Goal: Information Seeking & Learning: Check status

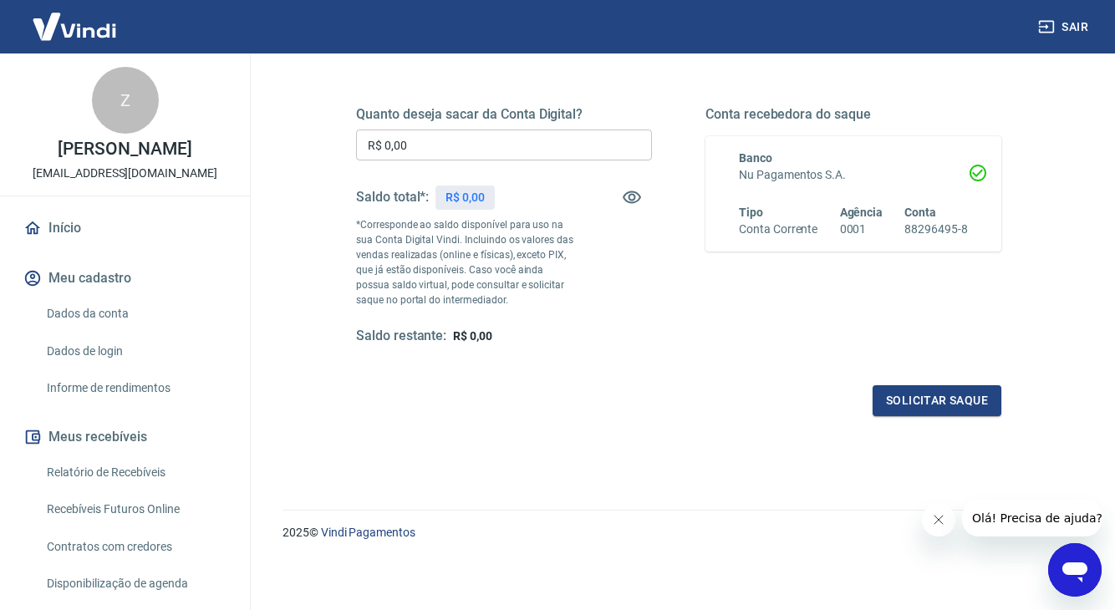
scroll to position [231, 0]
click at [633, 191] on icon "button" at bounding box center [632, 197] width 18 height 13
click at [633, 191] on icon "button" at bounding box center [632, 196] width 20 height 20
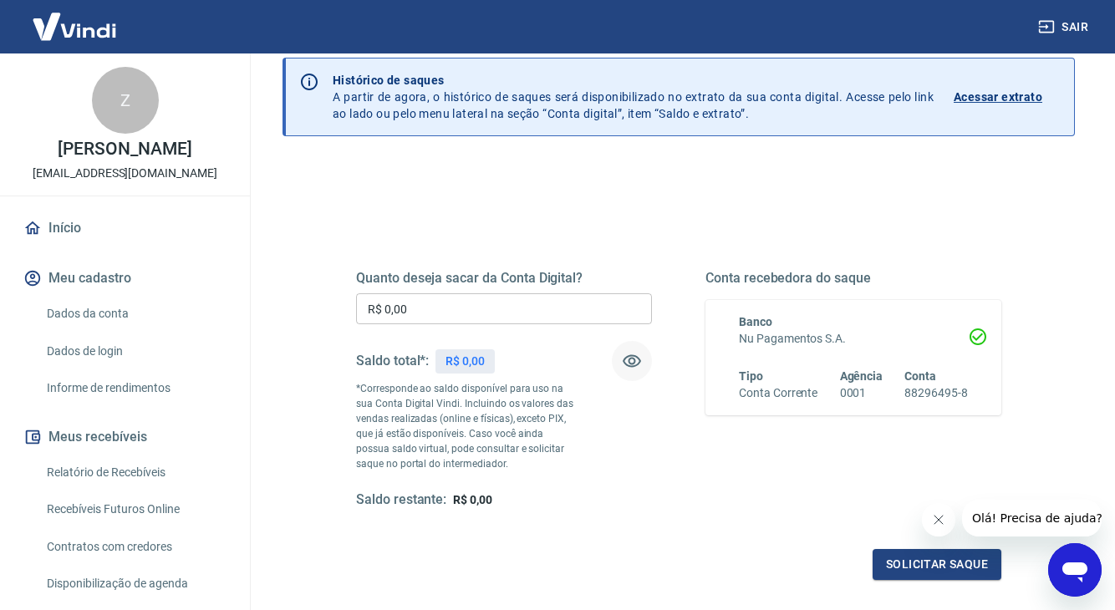
scroll to position [64, 0]
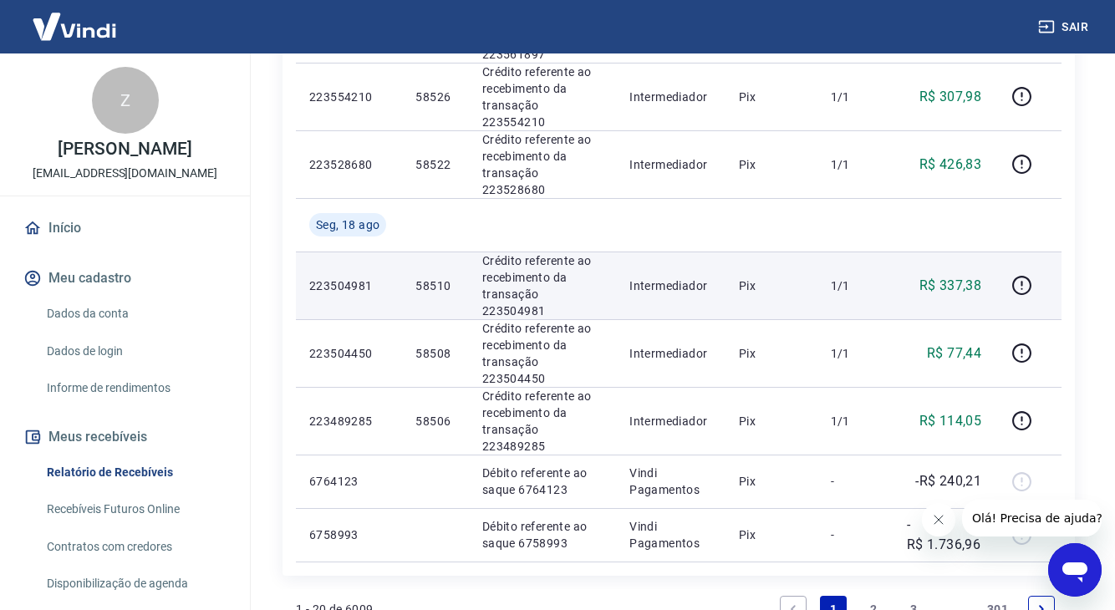
scroll to position [1334, 0]
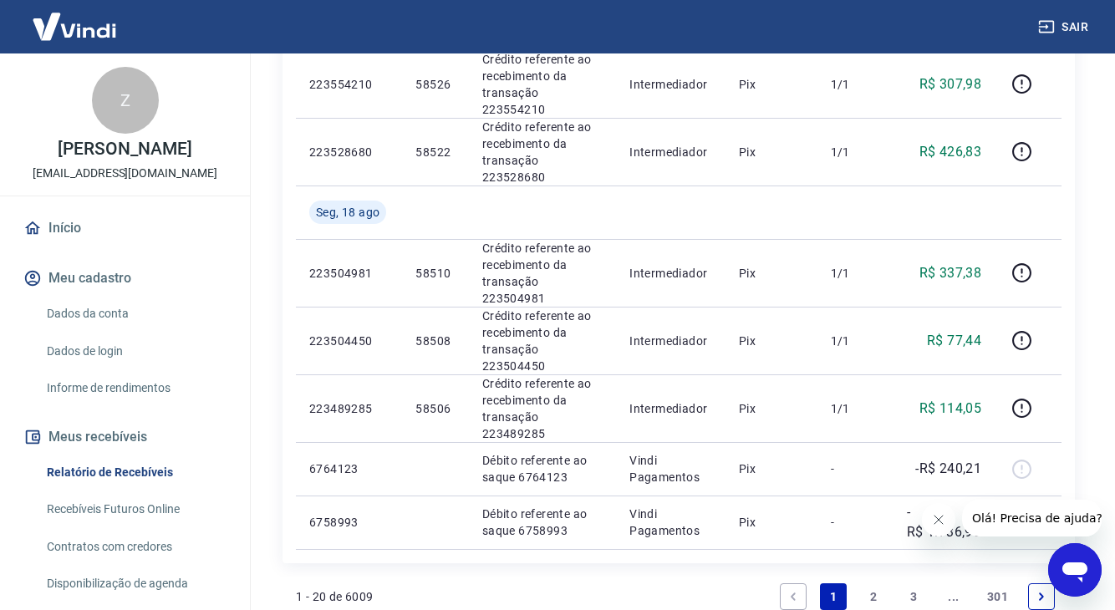
click at [912, 583] on link "3" at bounding box center [913, 596] width 27 height 27
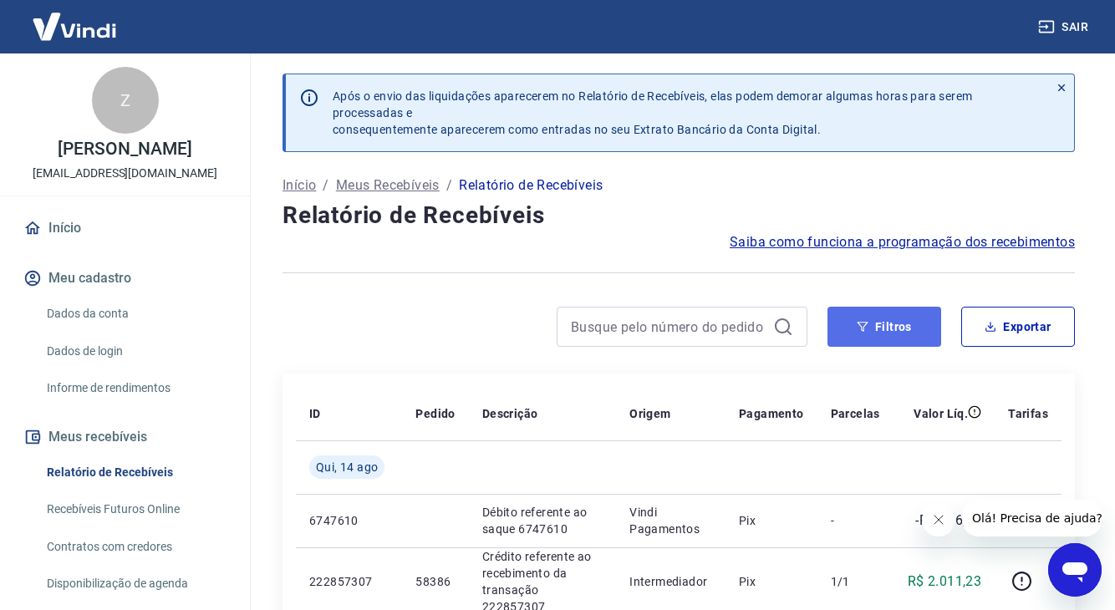
click at [884, 330] on button "Filtros" at bounding box center [884, 327] width 114 height 40
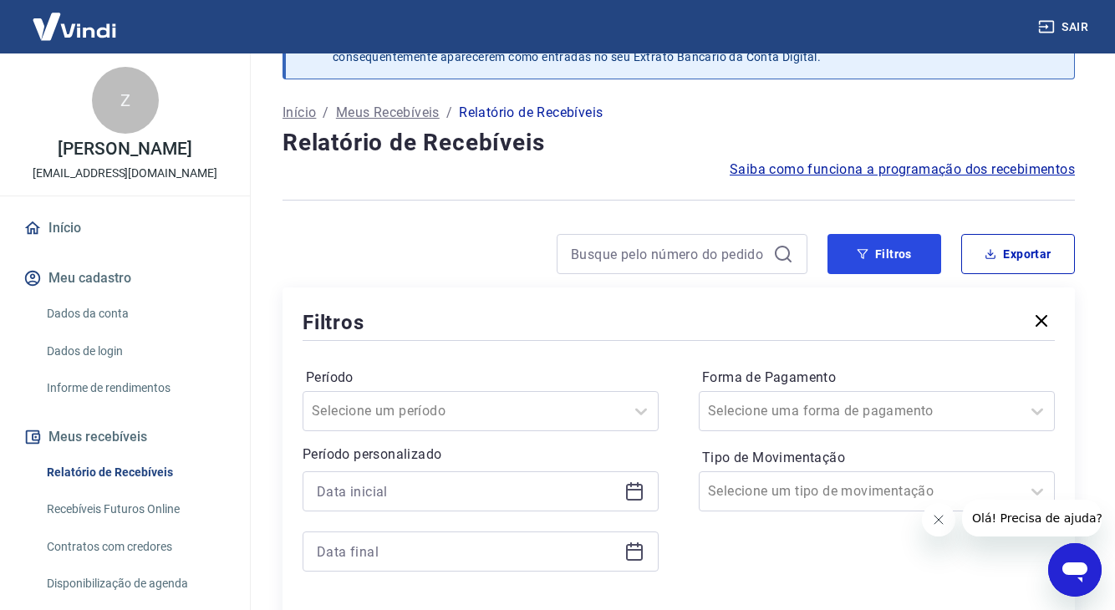
scroll to position [128, 0]
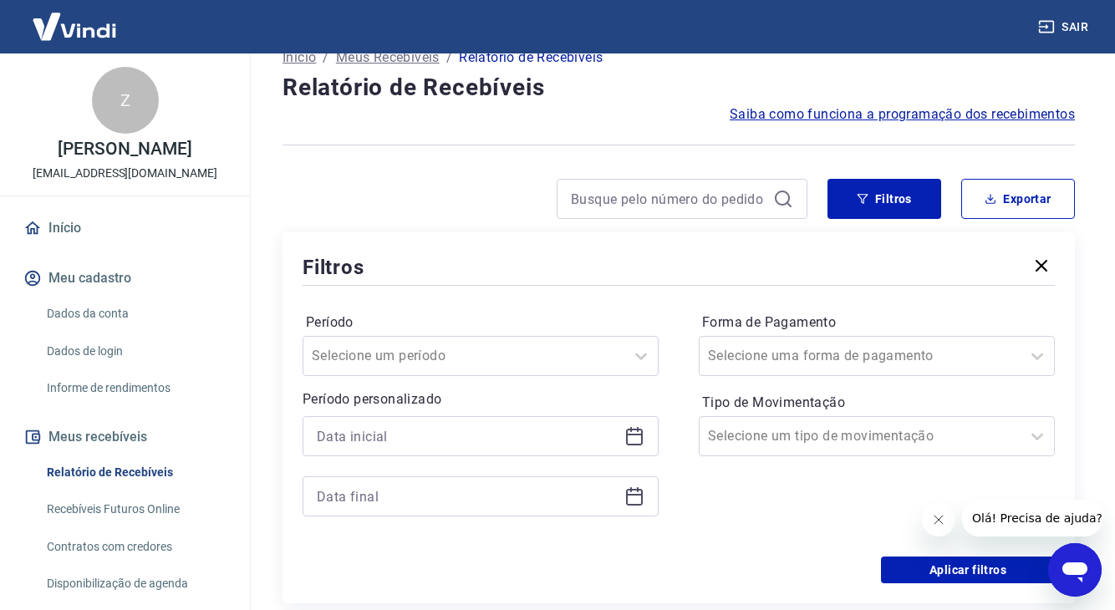
click at [632, 437] on icon at bounding box center [634, 436] width 20 height 20
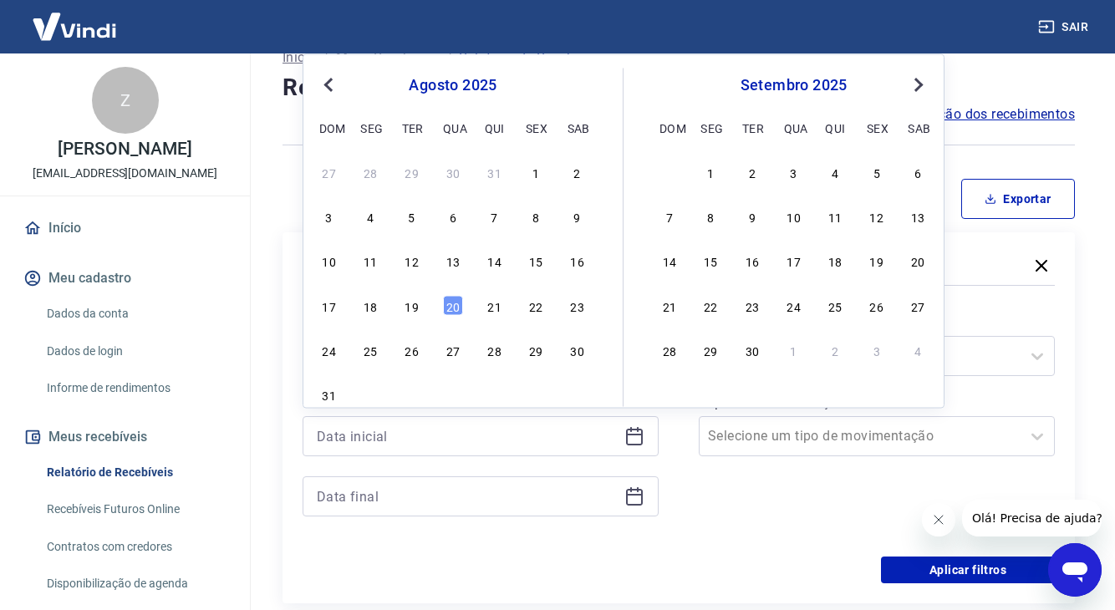
click at [330, 84] on span "Previous Month" at bounding box center [330, 83] width 0 height 19
click at [415, 268] on div "15" at bounding box center [412, 261] width 20 height 20
type input "[DATE]"
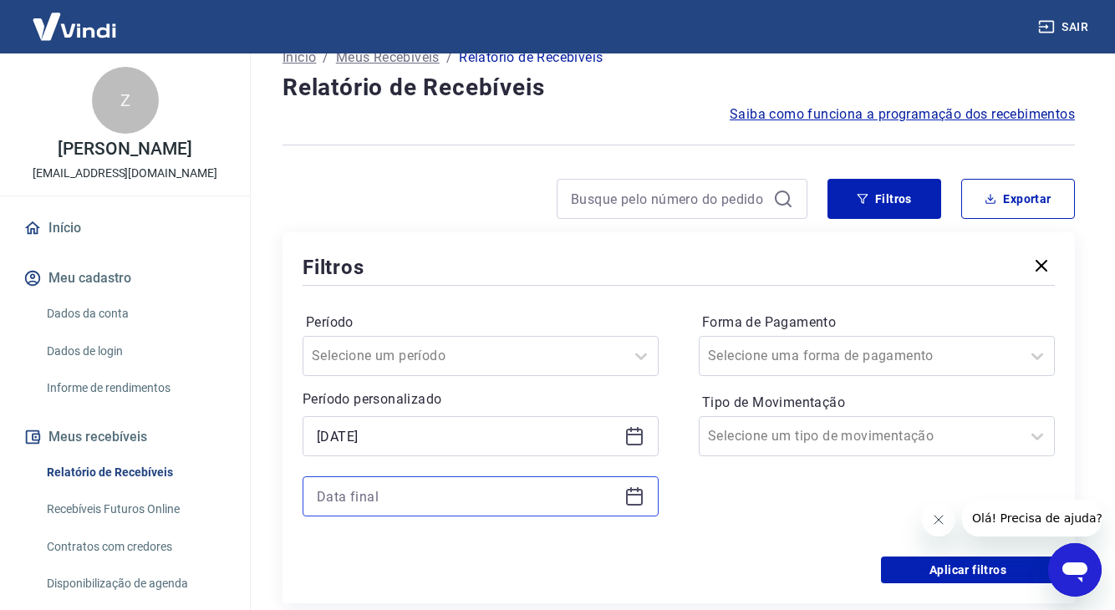
click at [567, 506] on input at bounding box center [467, 496] width 301 height 25
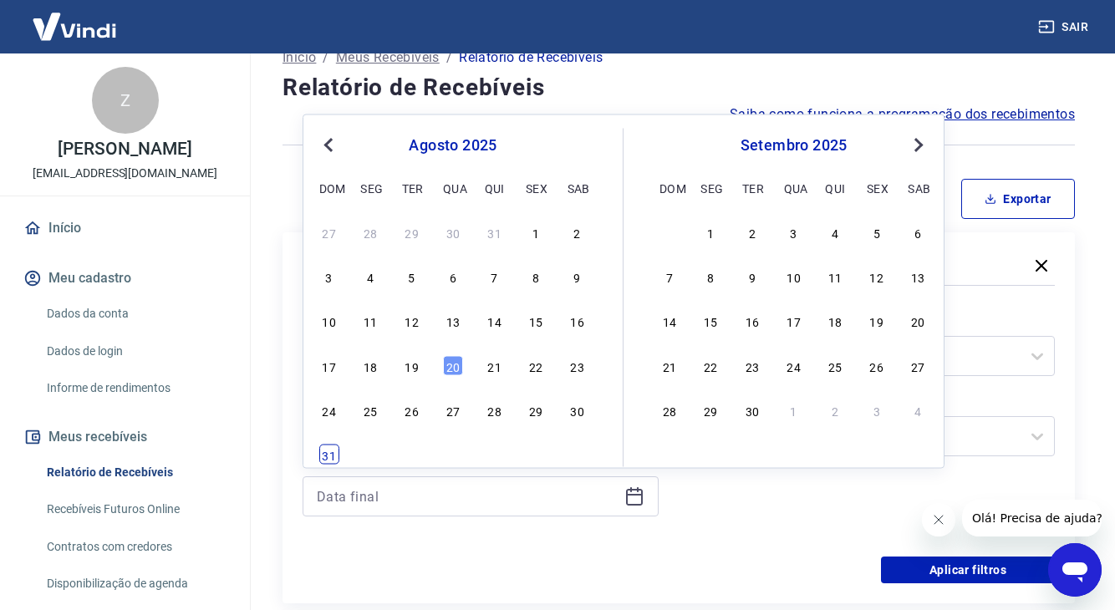
click at [323, 450] on div "31" at bounding box center [329, 455] width 20 height 20
type input "[DATE]"
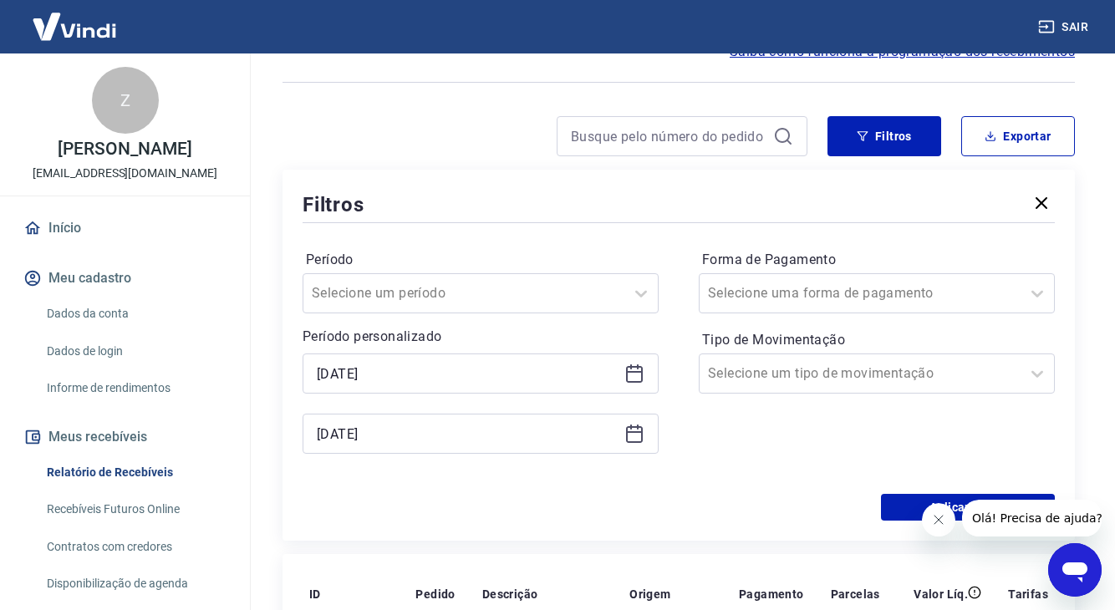
scroll to position [199, 0]
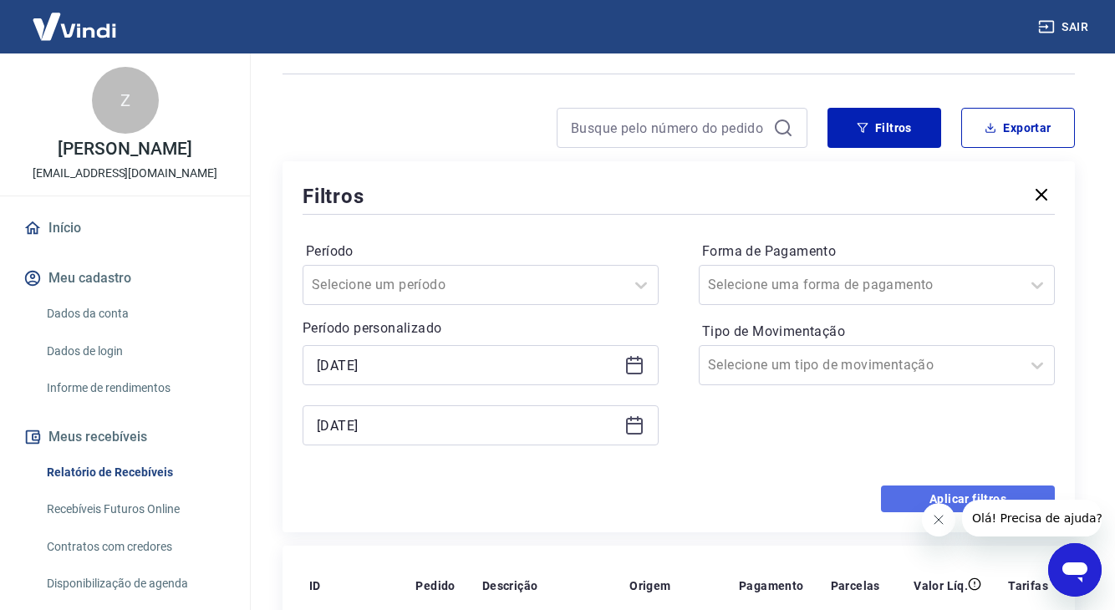
click at [889, 498] on button "Aplicar filtros" at bounding box center [968, 498] width 174 height 27
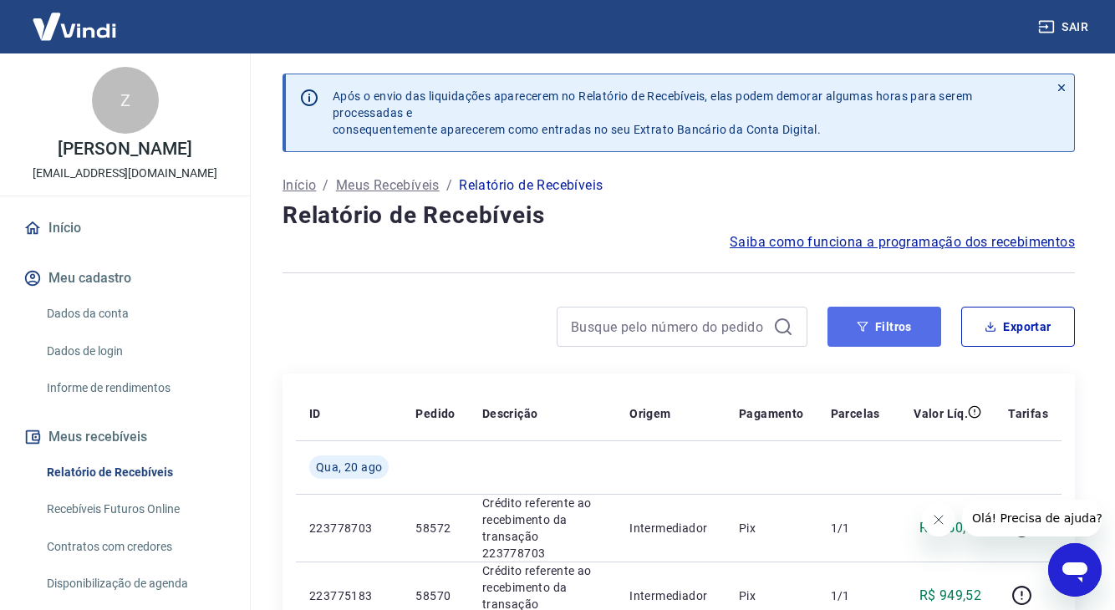
click at [877, 328] on button "Filtros" at bounding box center [884, 327] width 114 height 40
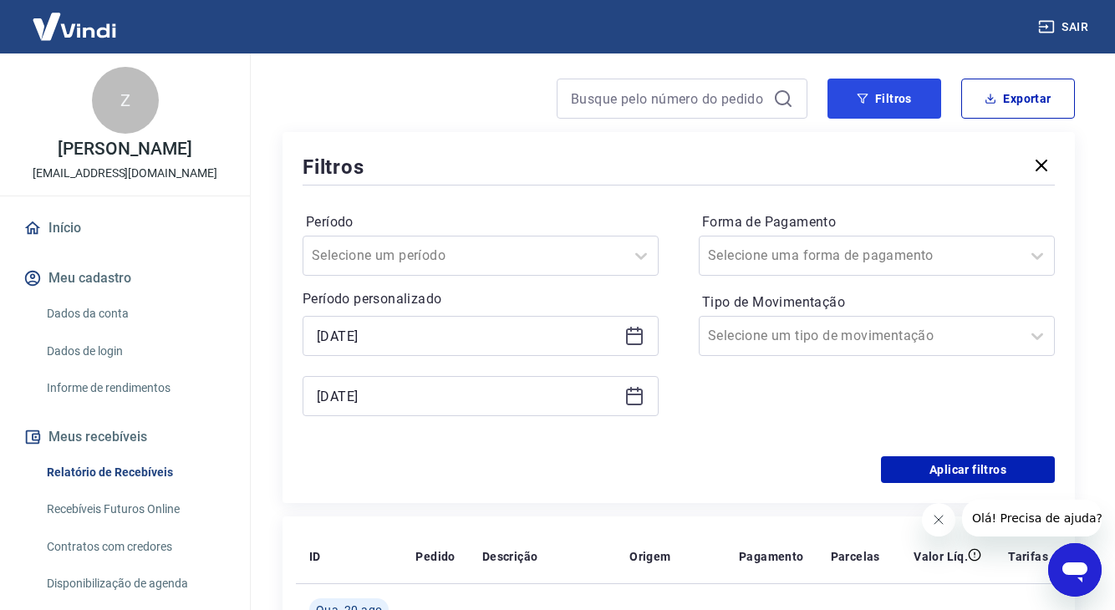
scroll to position [232, 0]
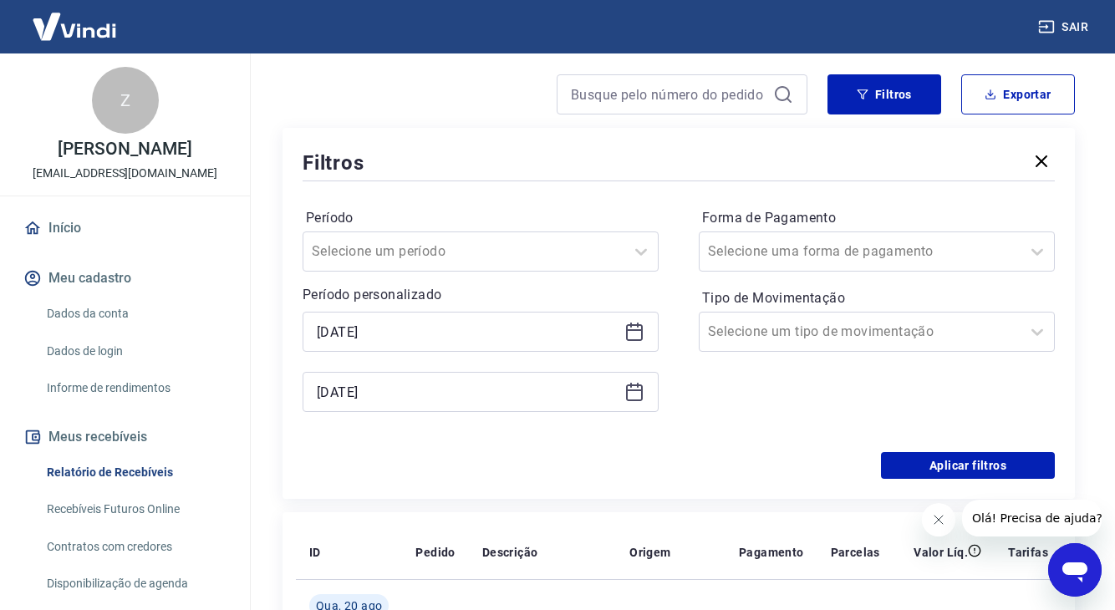
click at [643, 400] on icon at bounding box center [634, 392] width 20 height 20
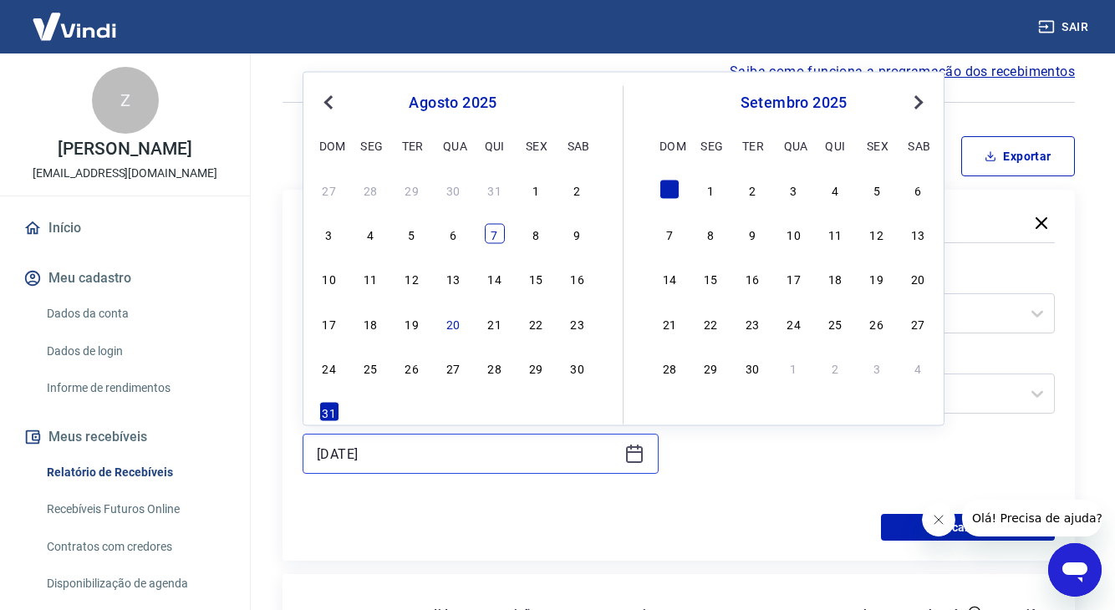
scroll to position [168, 0]
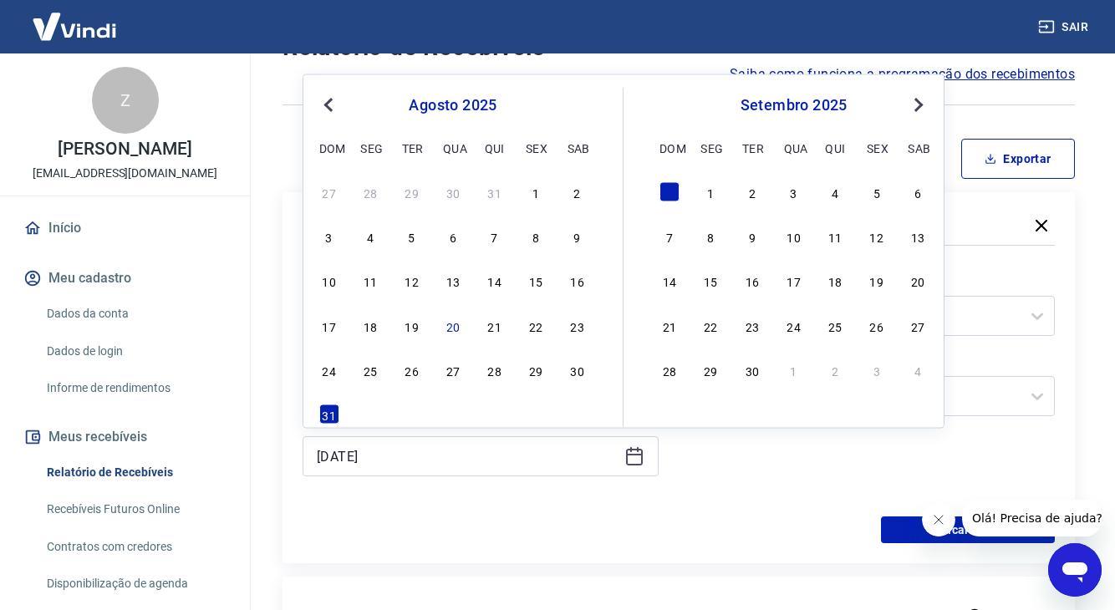
click at [316, 104] on div "Previous Month Next Month [DATE] dom seg ter qua qui sex sab 27 28 29 30 31 1 2…" at bounding box center [623, 251] width 642 height 354
click at [330, 104] on span "Previous Month" at bounding box center [330, 103] width 0 height 19
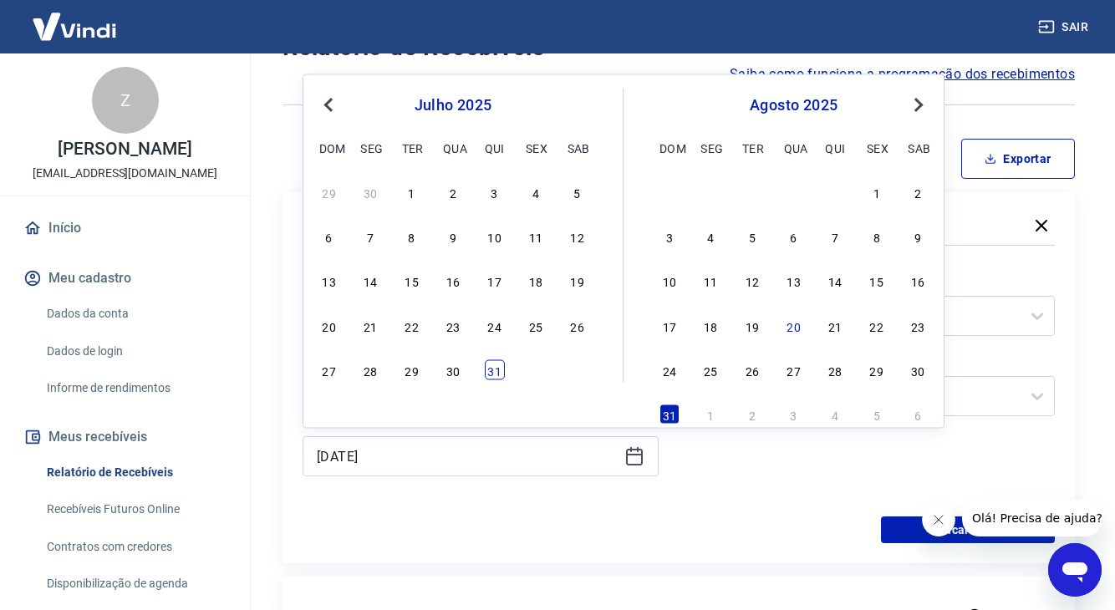
click at [492, 373] on div "31" at bounding box center [495, 370] width 20 height 20
type input "[DATE]"
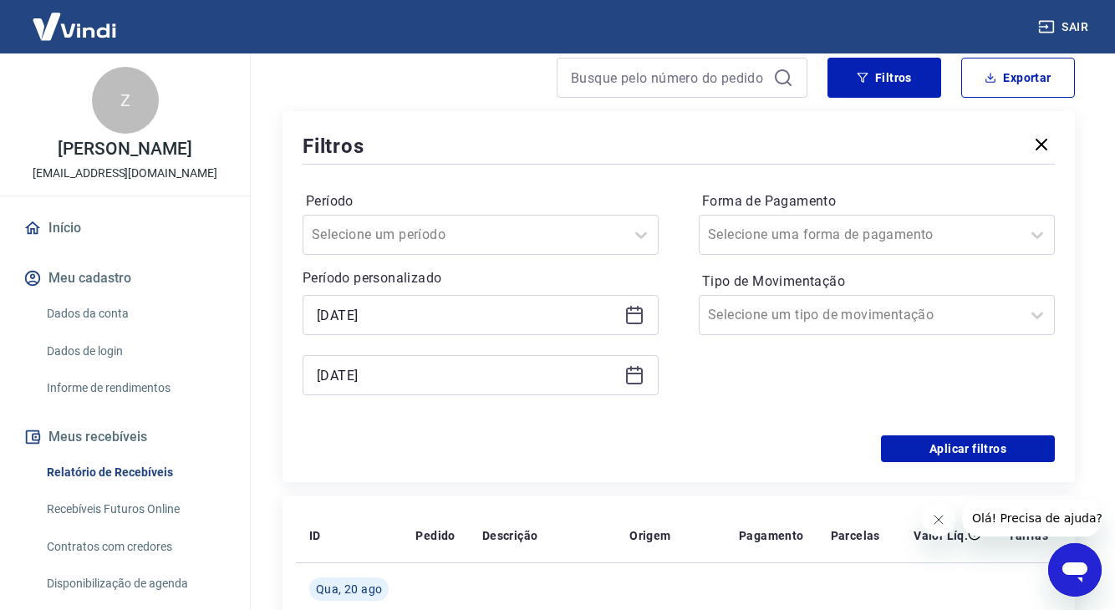
scroll to position [305, 0]
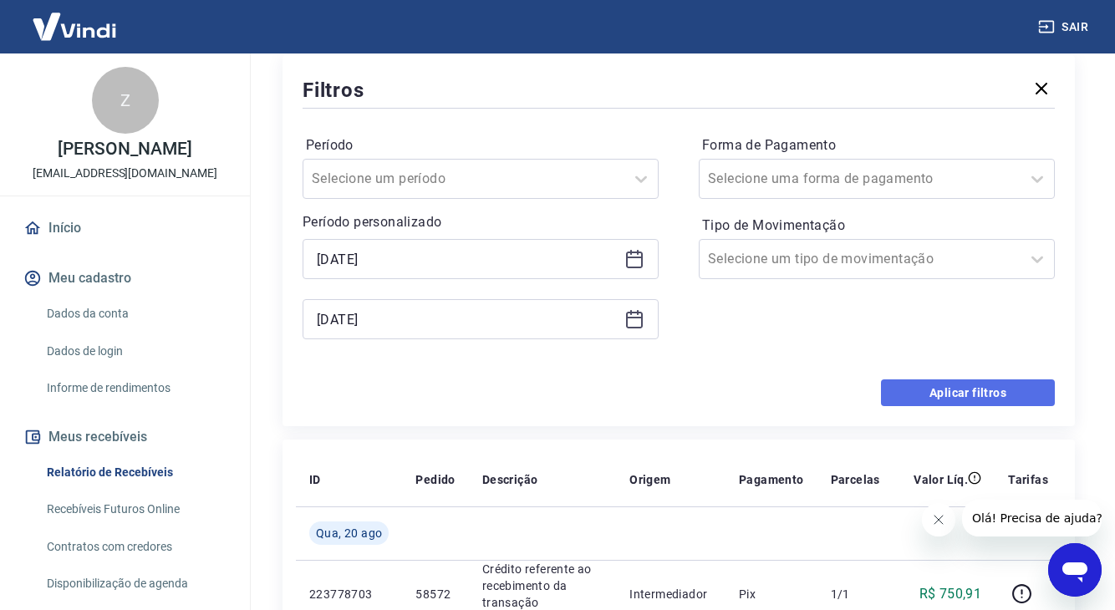
click at [963, 389] on button "Aplicar filtros" at bounding box center [968, 392] width 174 height 27
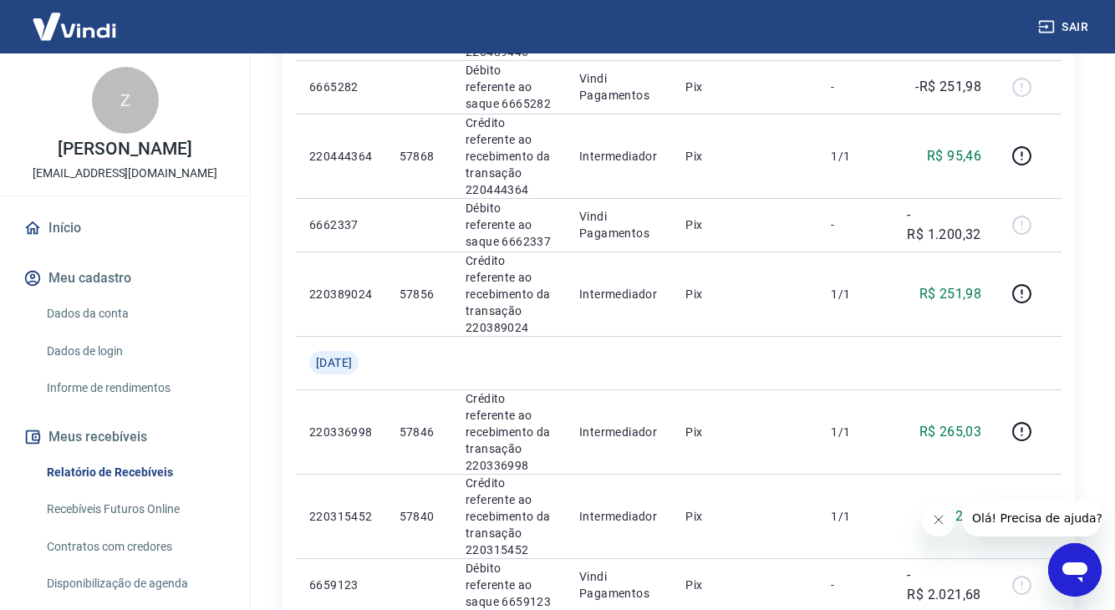
scroll to position [1853, 0]
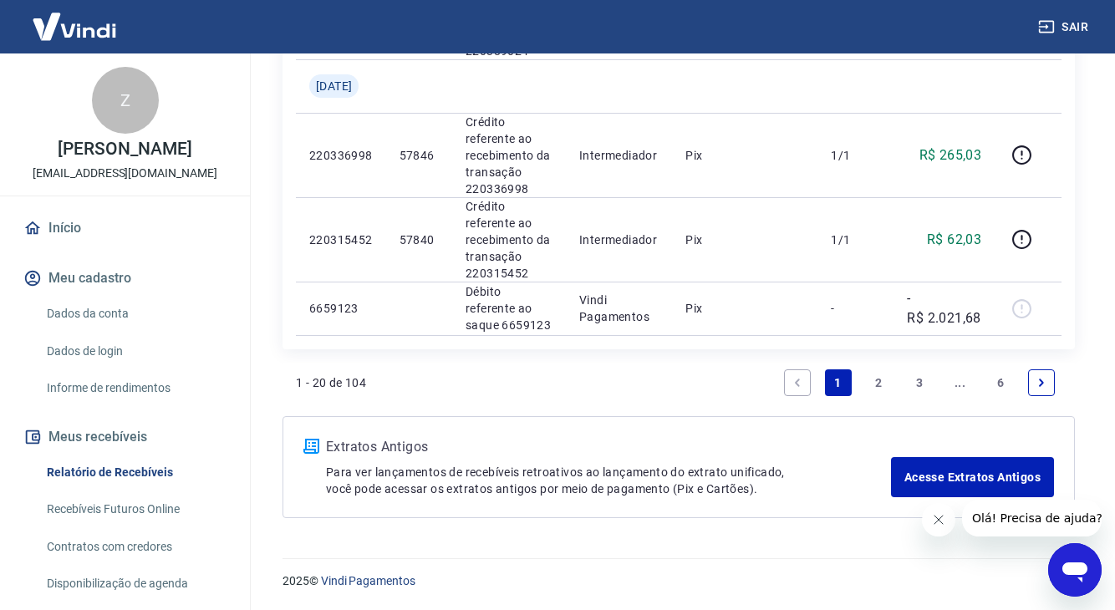
click at [921, 383] on link "3" at bounding box center [919, 382] width 27 height 27
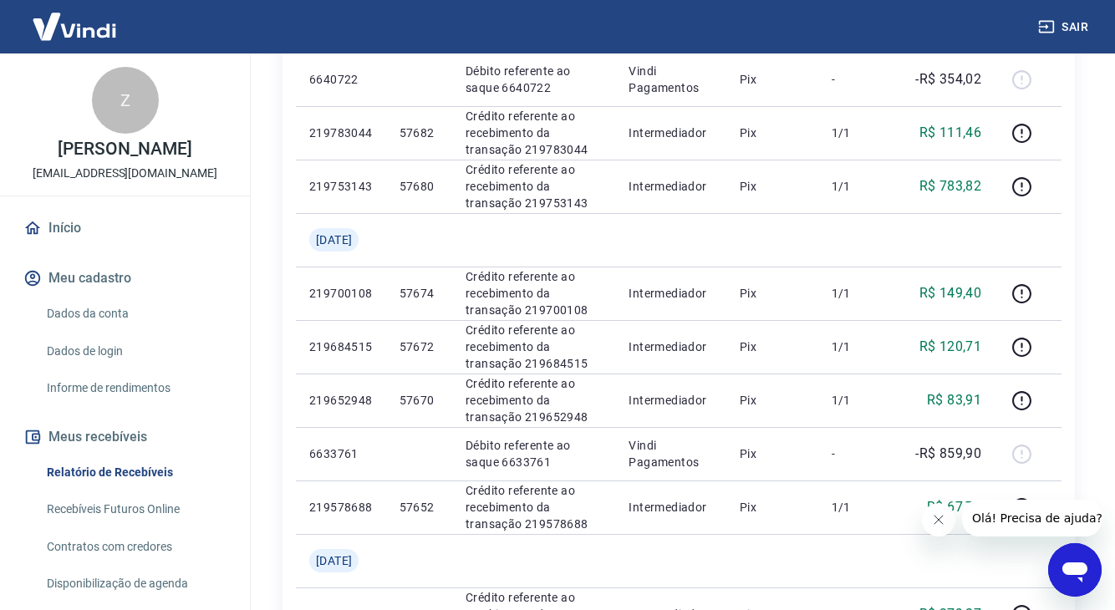
scroll to position [1441, 0]
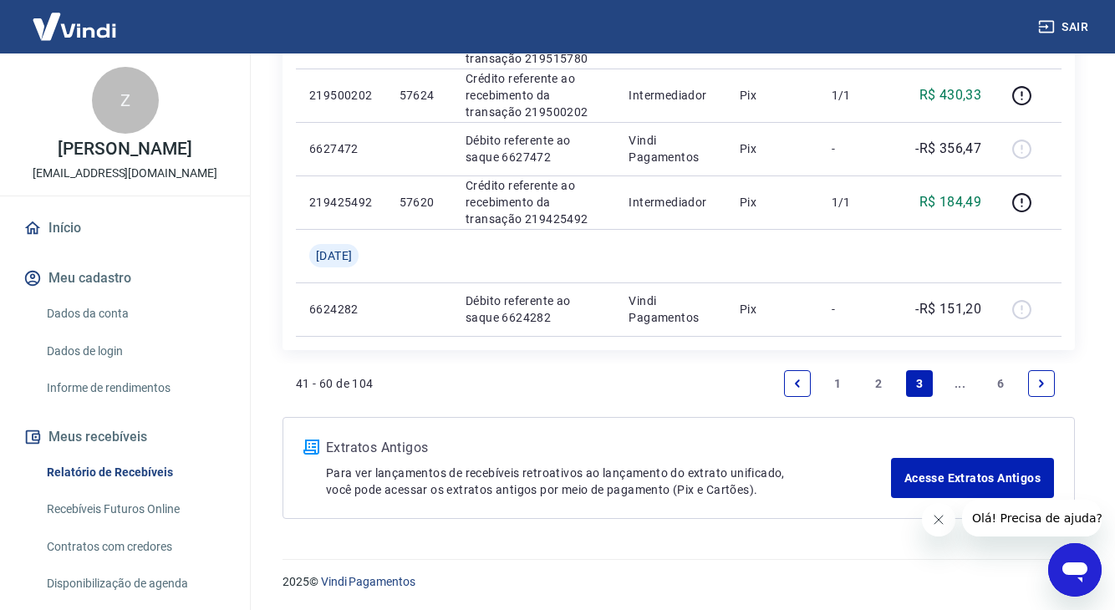
click at [1033, 384] on link "Next page" at bounding box center [1041, 383] width 27 height 27
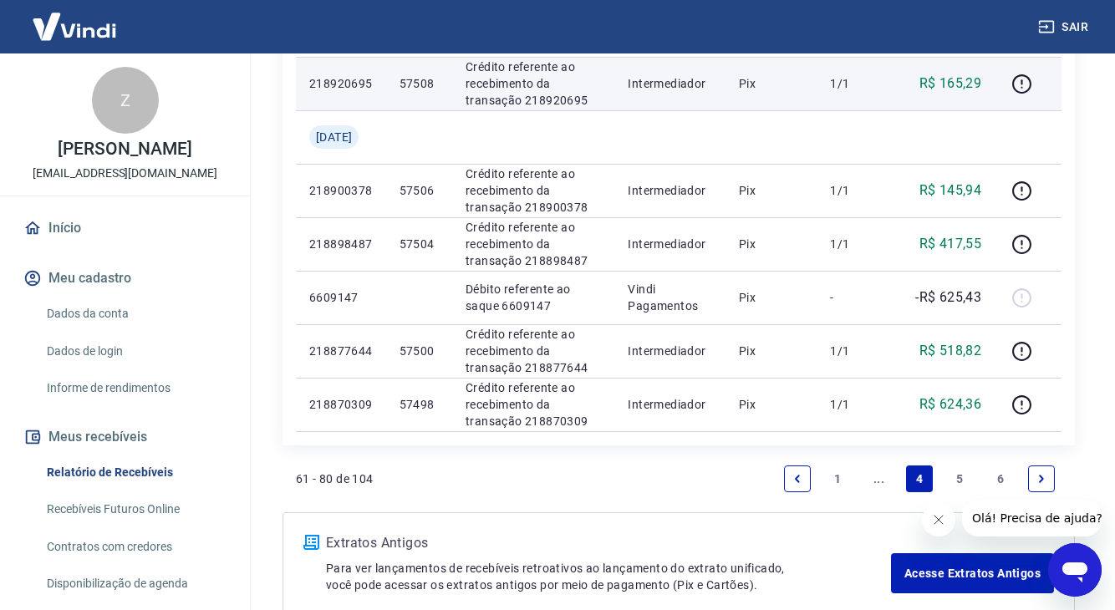
scroll to position [1353, 0]
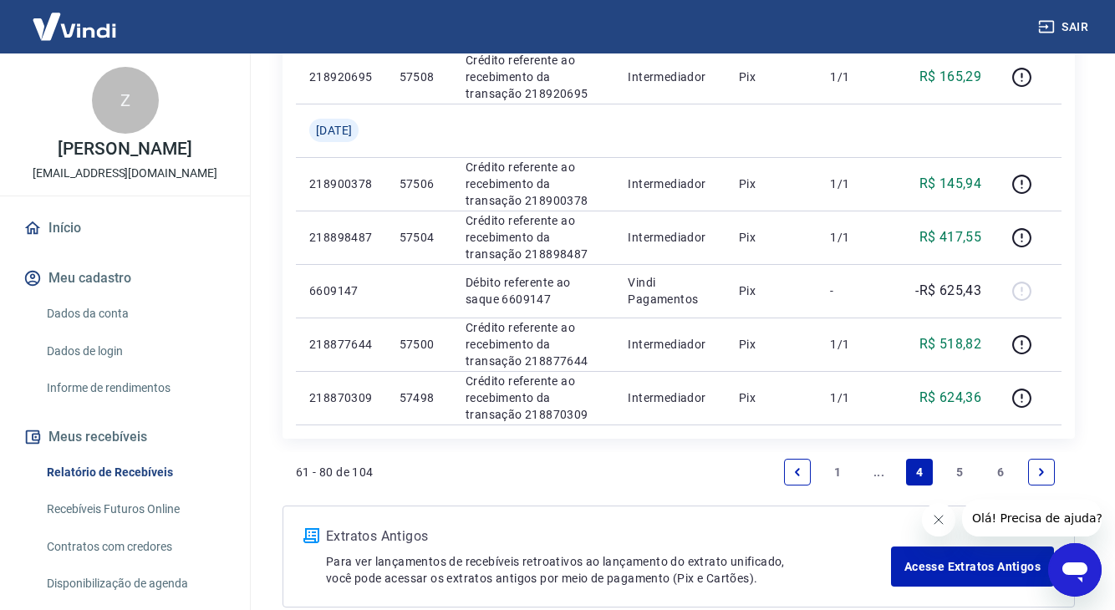
click at [1039, 470] on icon "Next page" at bounding box center [1041, 472] width 12 height 12
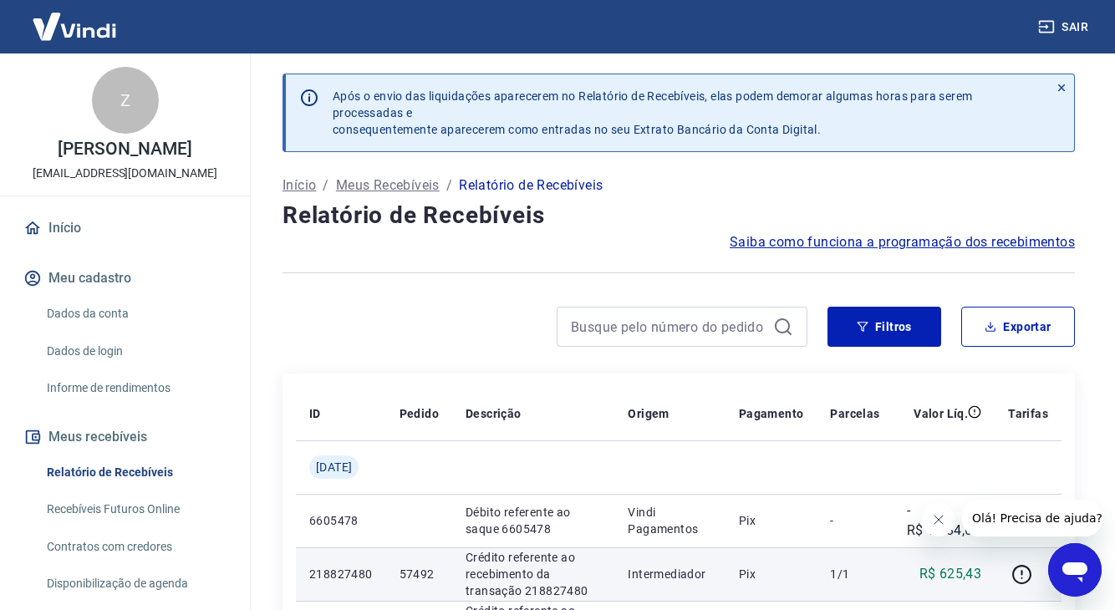
scroll to position [1334, 0]
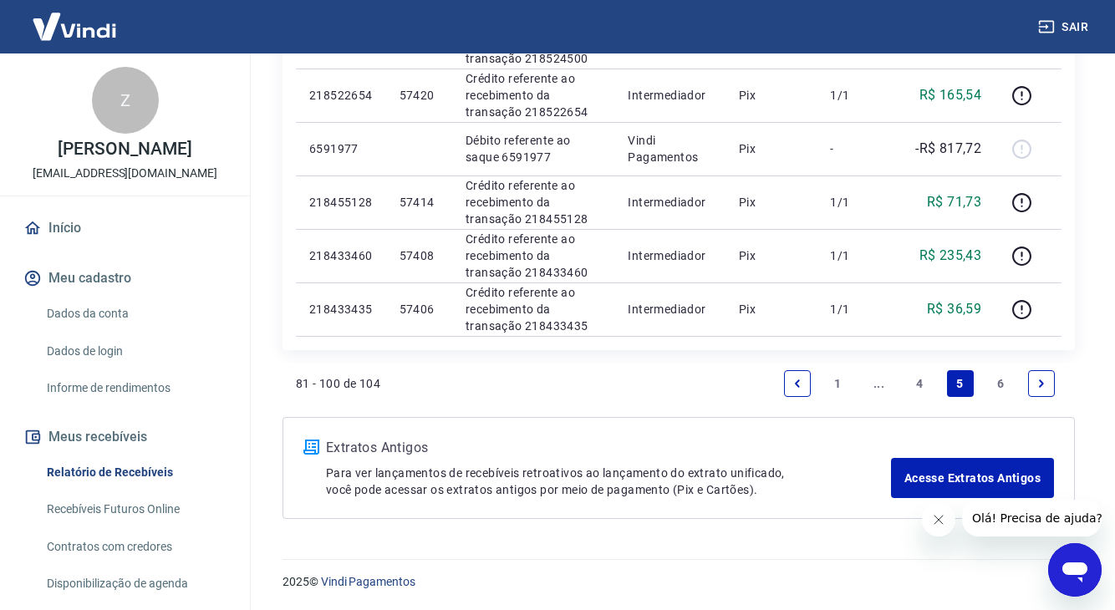
click at [790, 385] on link "Previous page" at bounding box center [797, 383] width 27 height 27
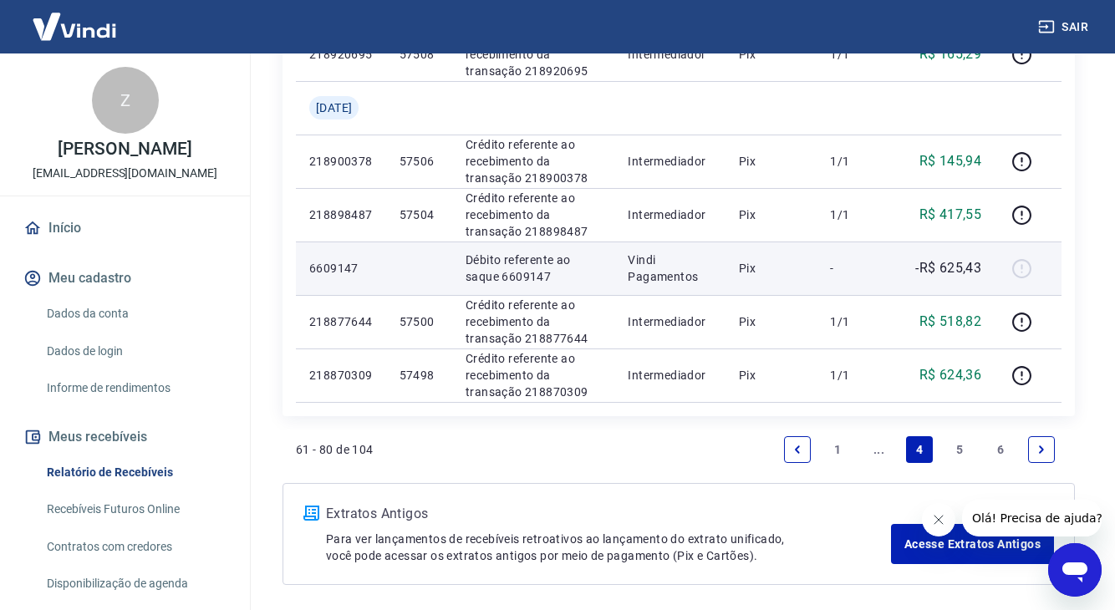
scroll to position [1441, 0]
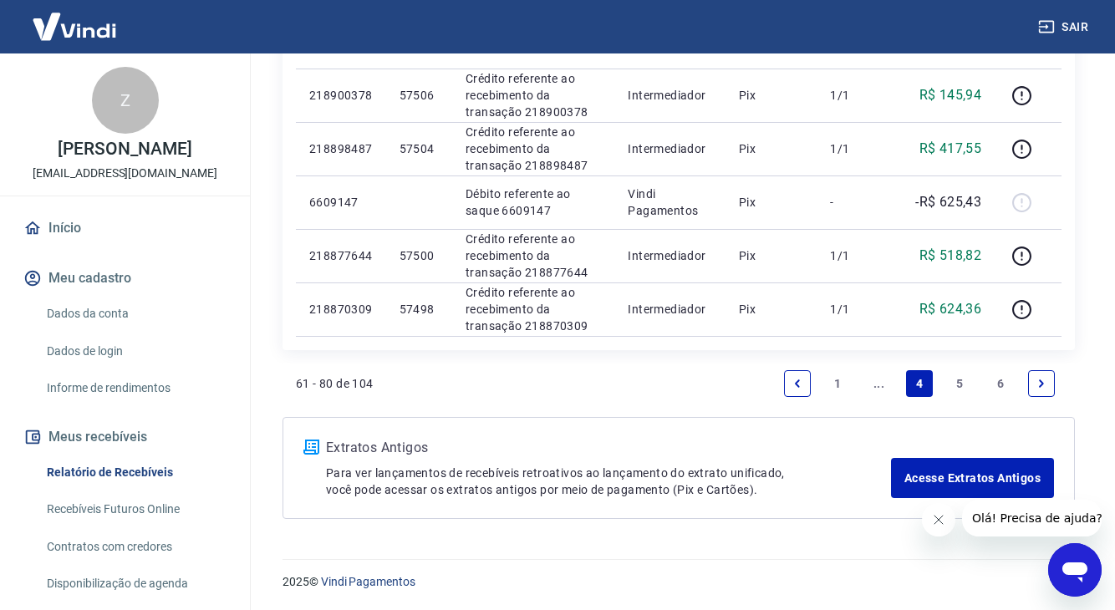
click at [956, 382] on link "5" at bounding box center [960, 383] width 27 height 27
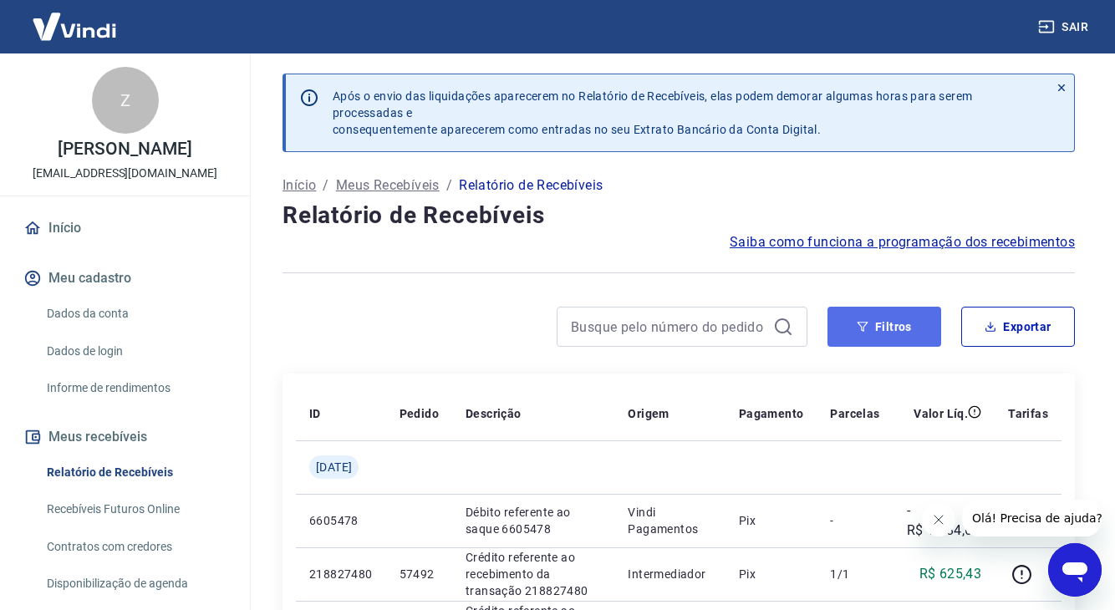
click at [901, 332] on button "Filtros" at bounding box center [884, 327] width 114 height 40
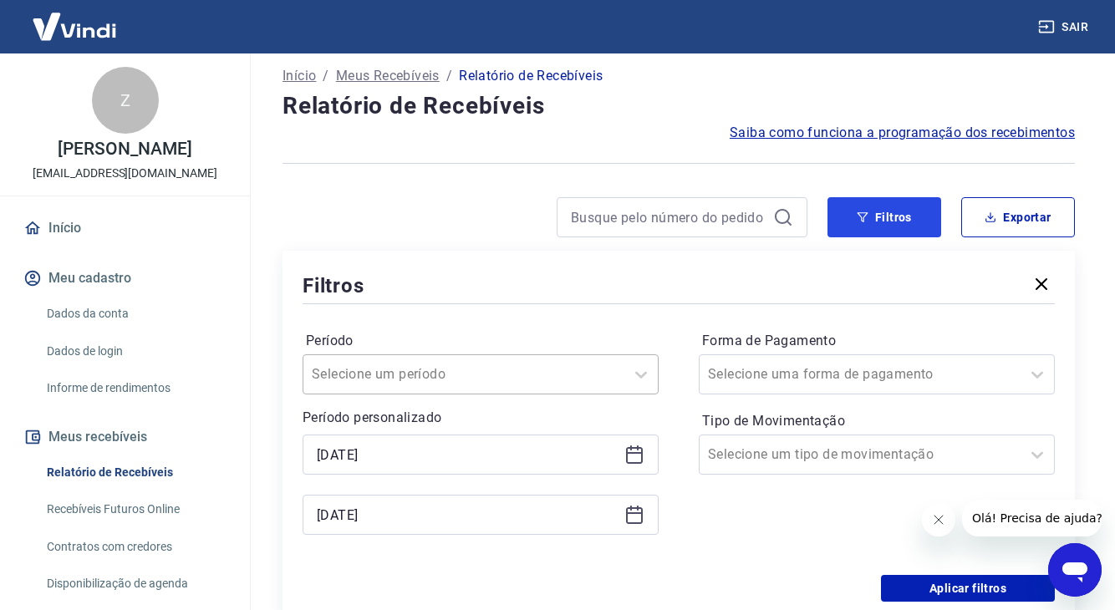
scroll to position [122, 0]
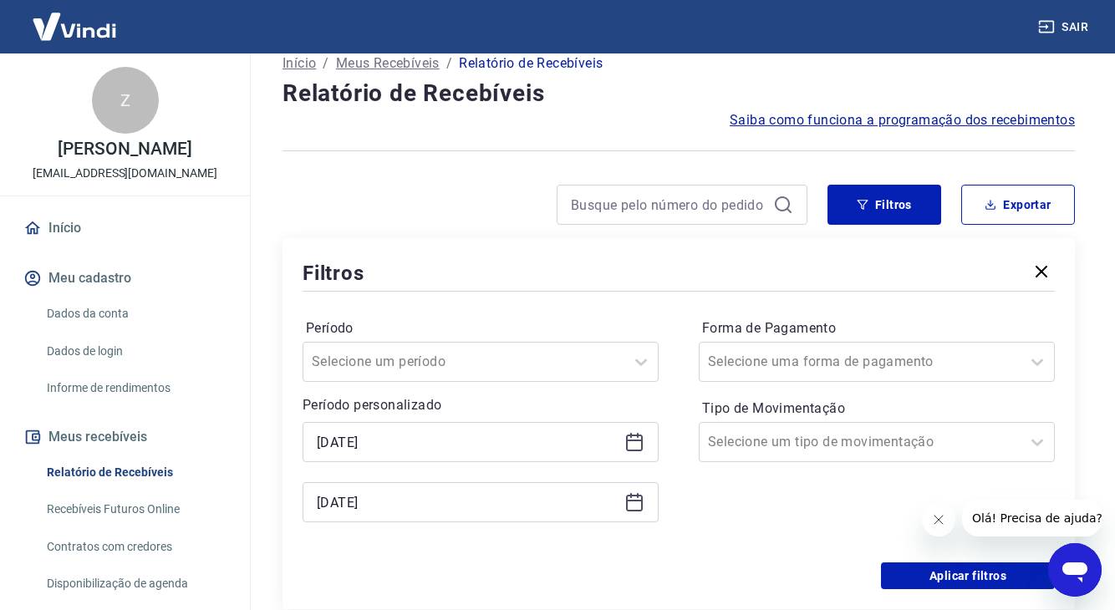
click at [630, 442] on icon at bounding box center [634, 442] width 20 height 20
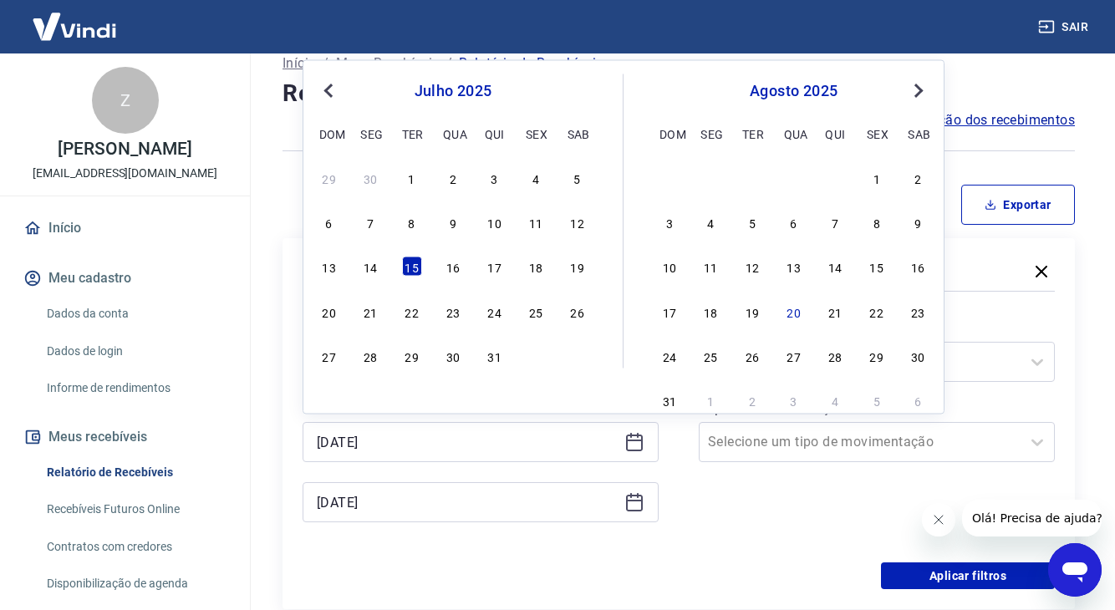
click at [330, 93] on span "Previous Month" at bounding box center [330, 89] width 0 height 19
click at [543, 270] on div "20" at bounding box center [536, 267] width 20 height 20
type input "[DATE]"
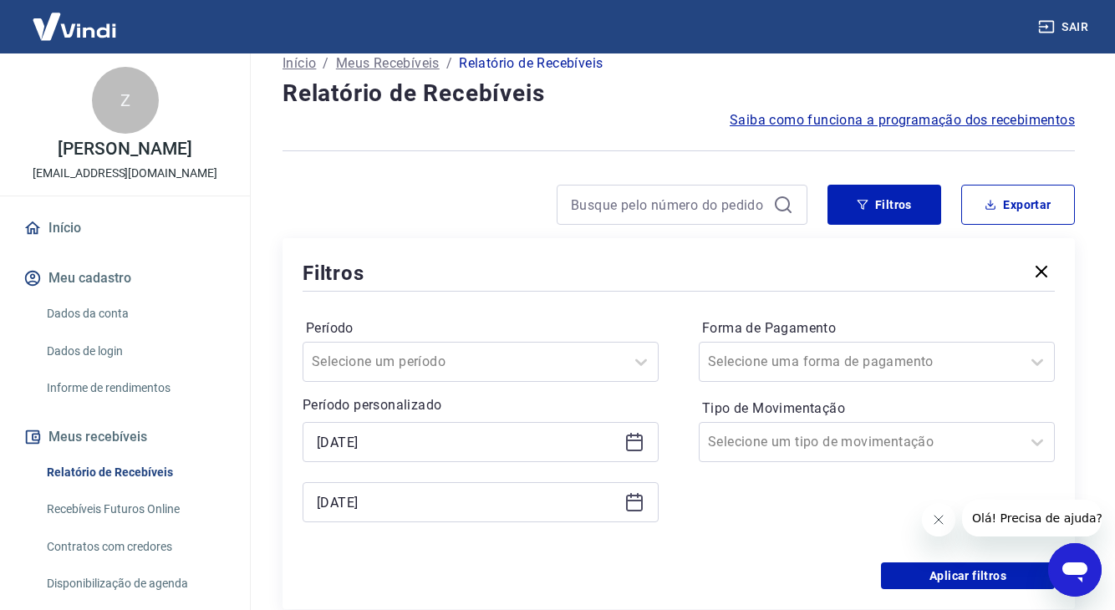
click at [648, 501] on div "[DATE]" at bounding box center [480, 502] width 356 height 40
click at [638, 502] on icon at bounding box center [634, 502] width 20 height 20
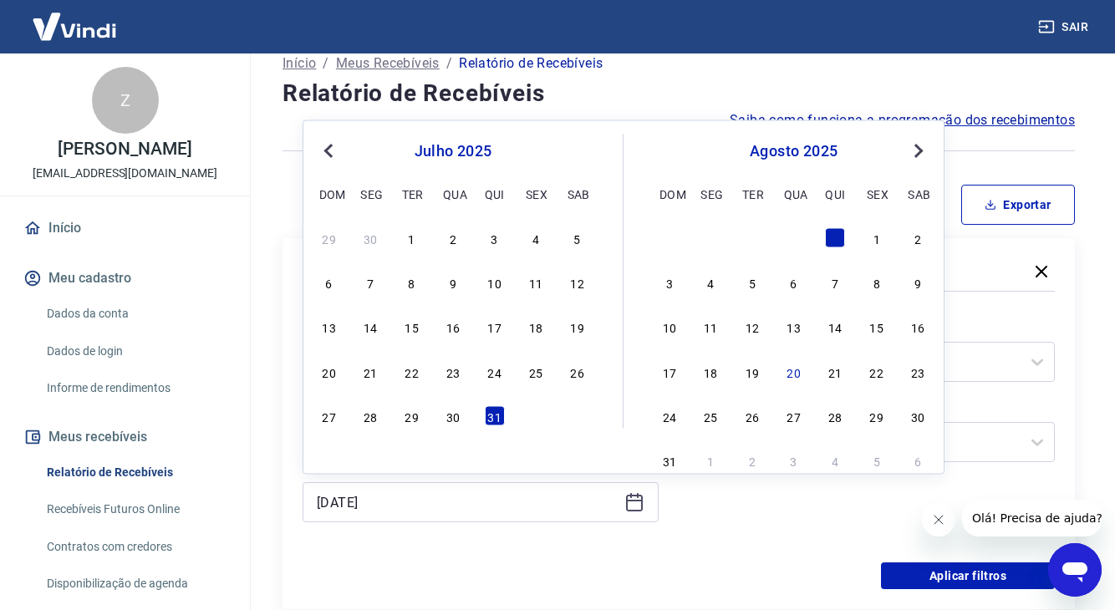
click at [330, 152] on span "Previous Month" at bounding box center [330, 149] width 0 height 19
click at [413, 372] on div "24" at bounding box center [412, 371] width 20 height 20
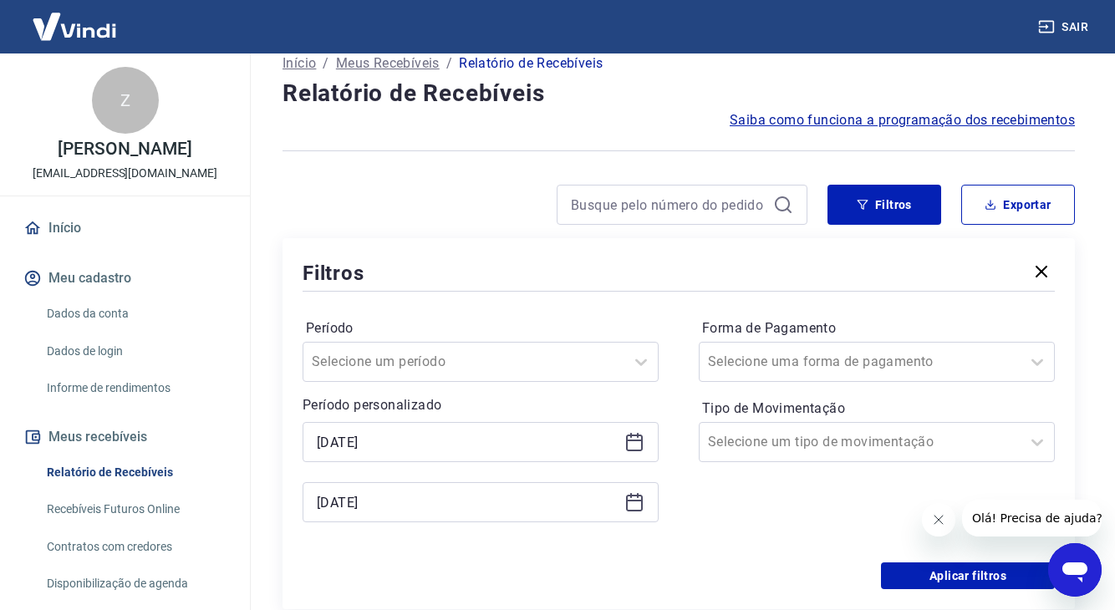
click at [636, 506] on icon at bounding box center [634, 502] width 20 height 20
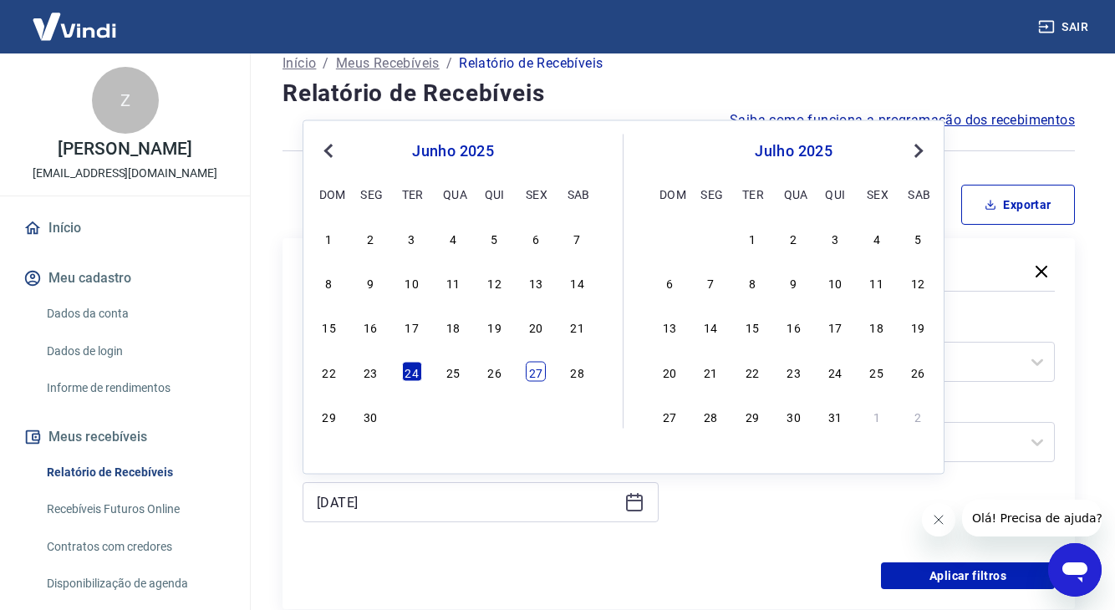
click at [533, 373] on div "27" at bounding box center [536, 371] width 20 height 20
type input "[DATE]"
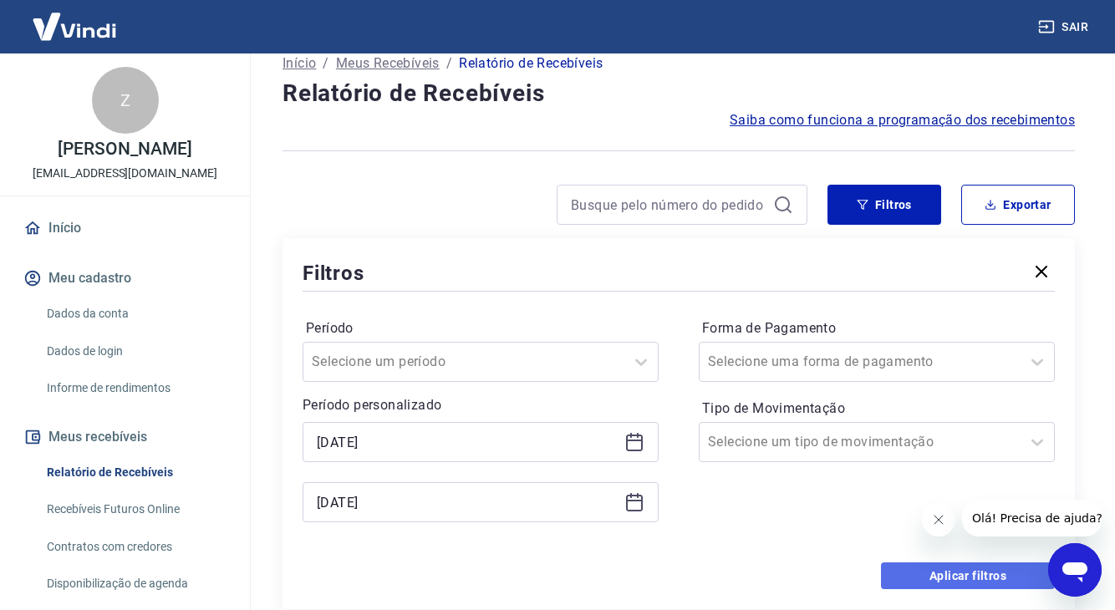
click at [912, 572] on button "Aplicar filtros" at bounding box center [968, 575] width 174 height 27
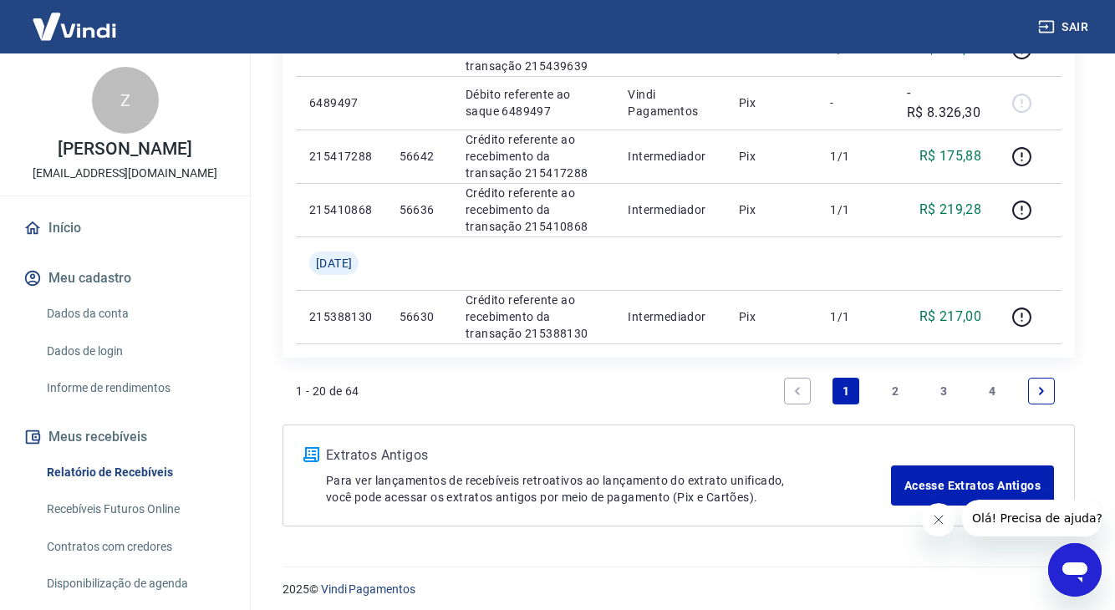
scroll to position [1334, 0]
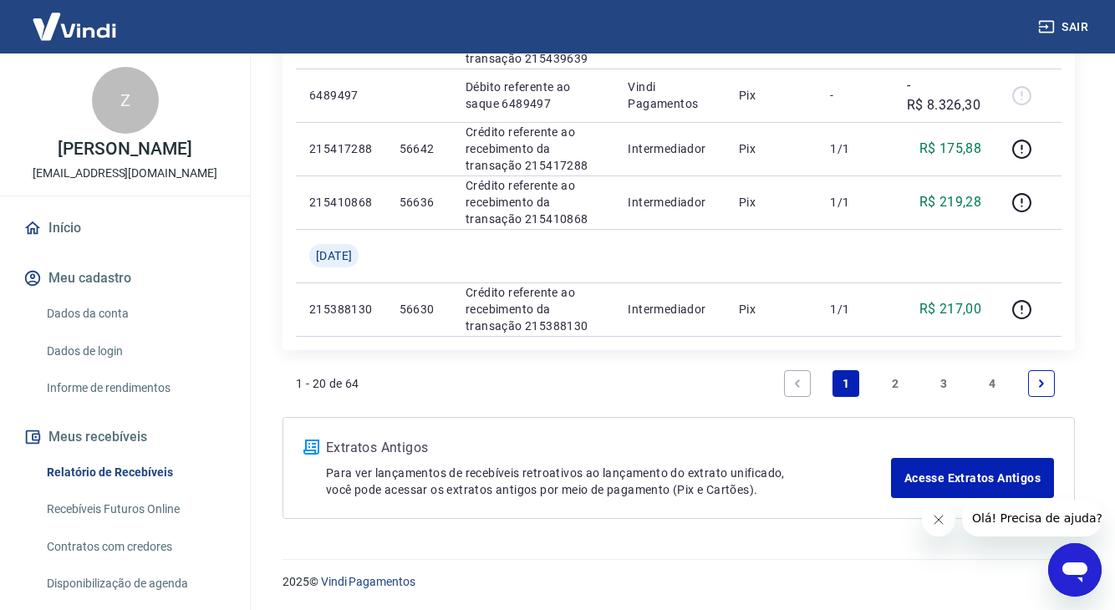
click at [891, 382] on link "2" at bounding box center [895, 383] width 27 height 27
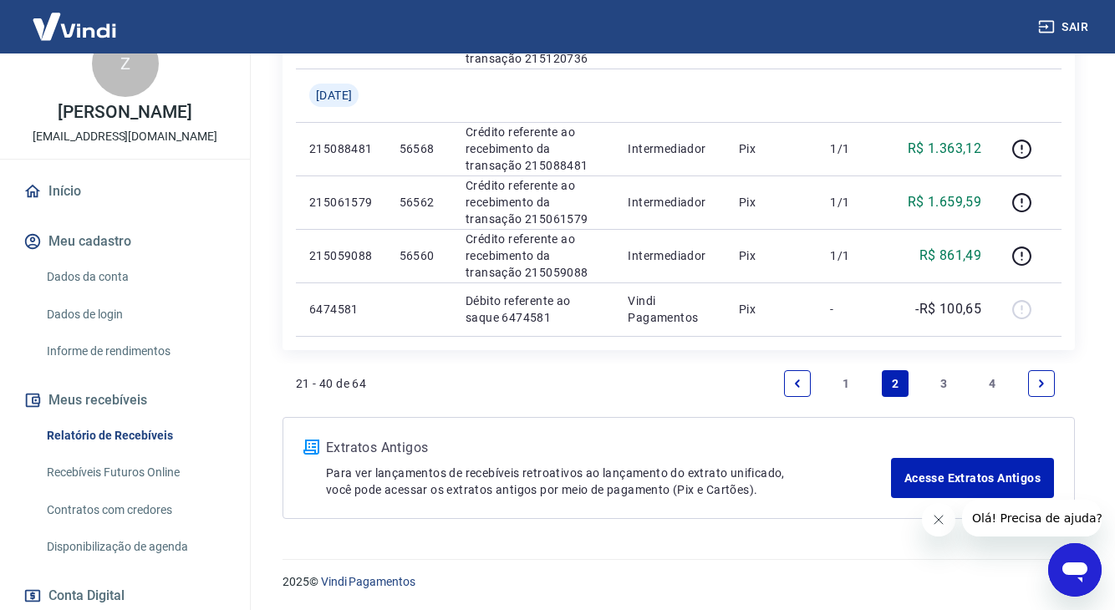
scroll to position [41, 0]
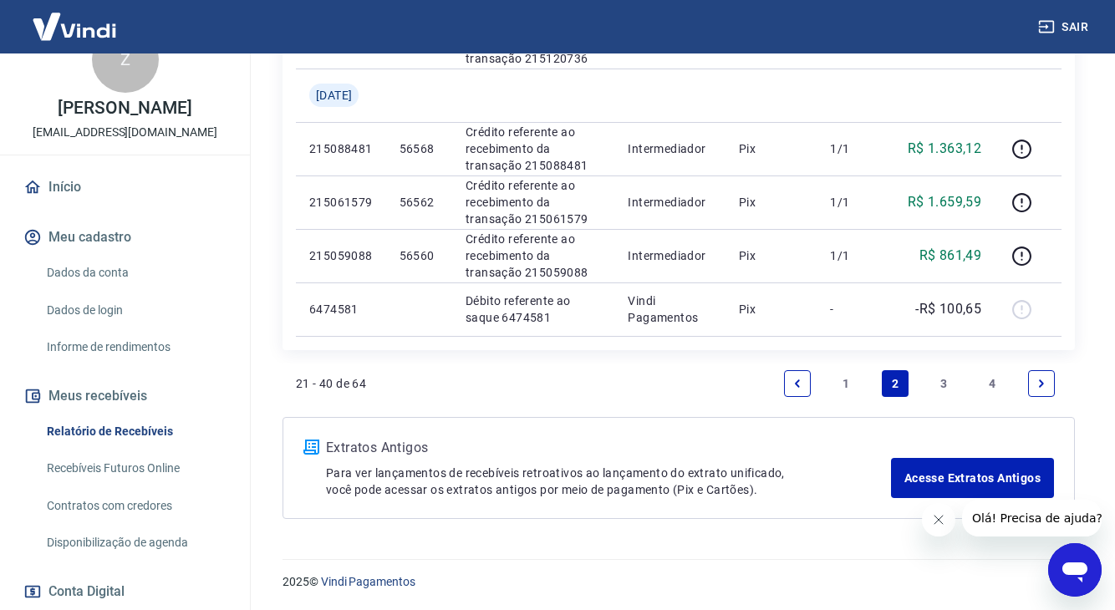
click at [185, 476] on link "Recebíveis Futuros Online" at bounding box center [135, 468] width 190 height 34
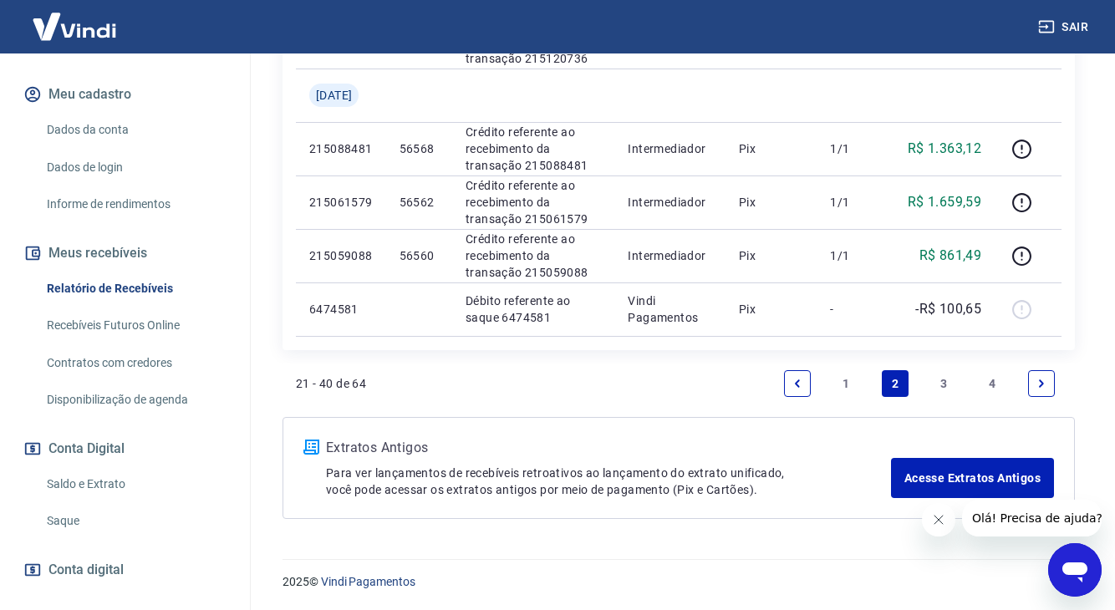
scroll to position [190, 0]
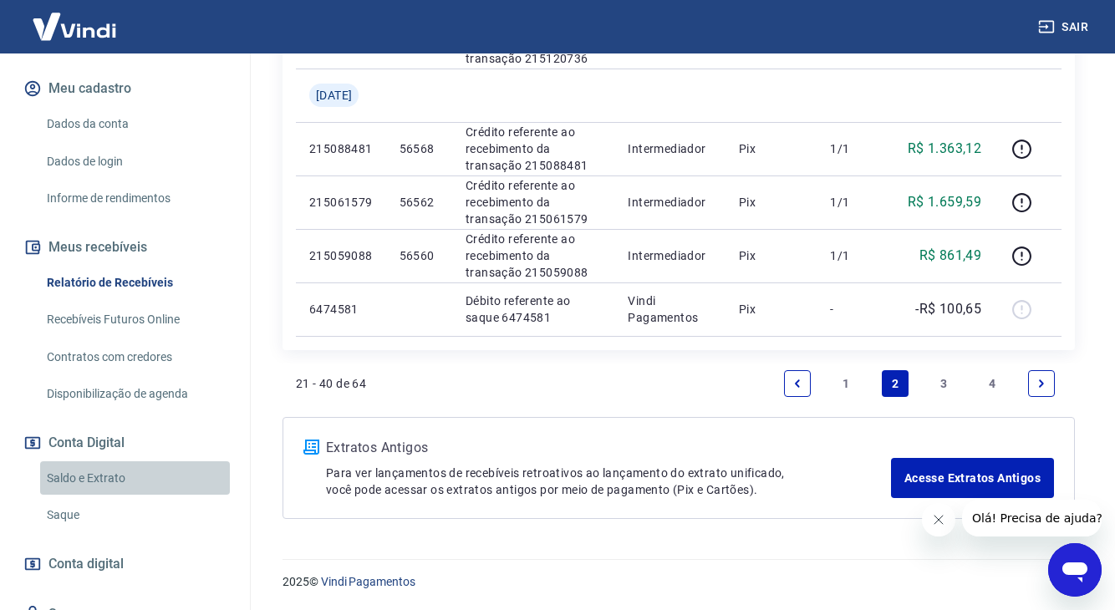
click at [179, 485] on link "Saldo e Extrato" at bounding box center [135, 478] width 190 height 34
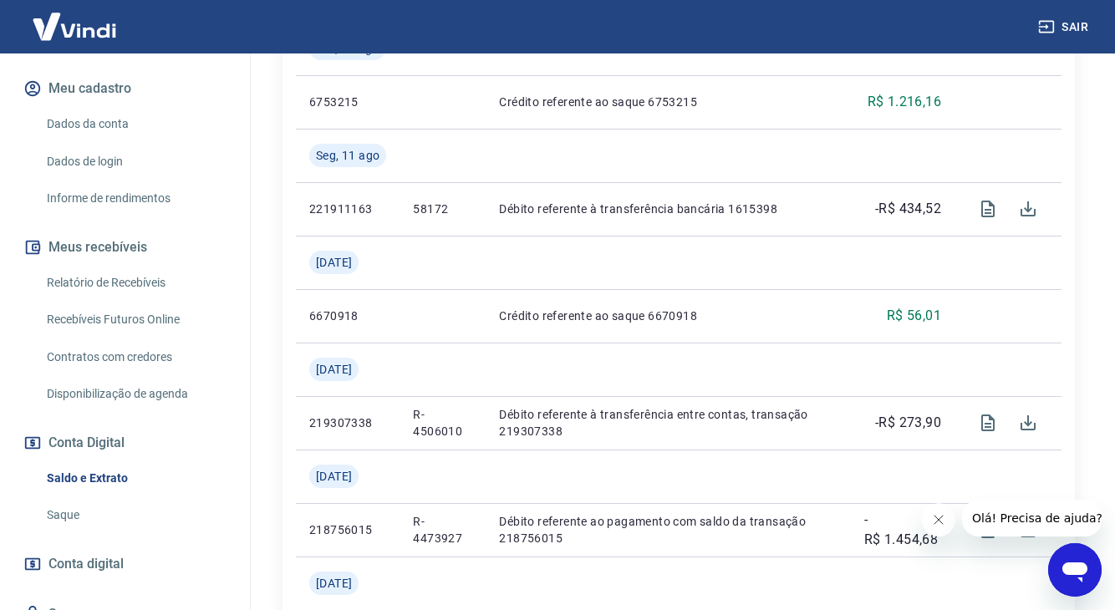
scroll to position [518, 0]
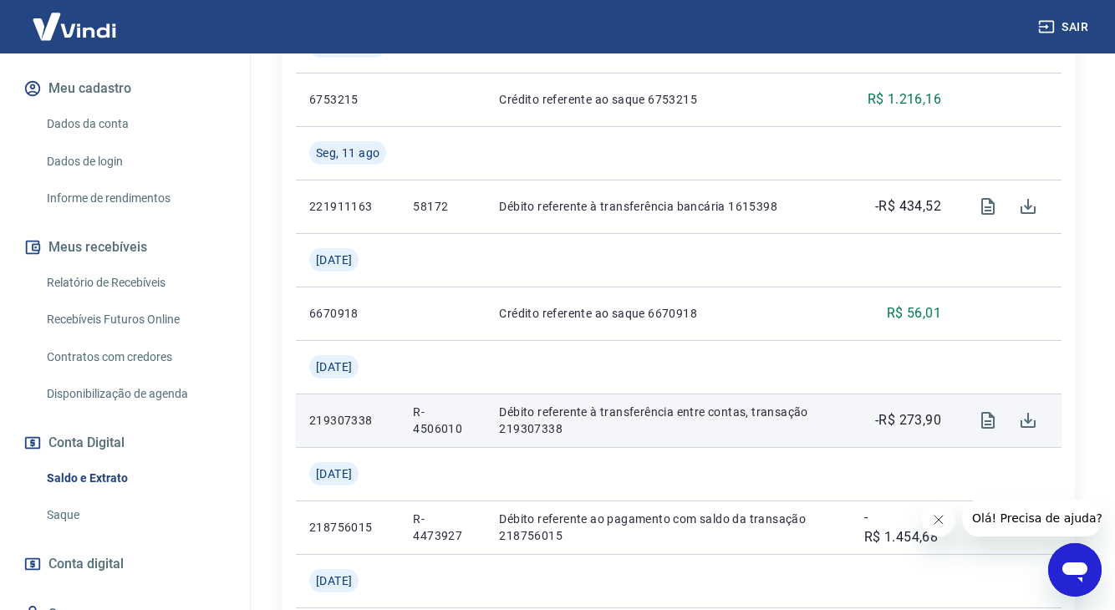
click at [640, 417] on p "Débito referente à transferência entre contas, transação 219307338" at bounding box center [668, 420] width 338 height 33
click at [917, 422] on p "-R$ 273,90" at bounding box center [908, 420] width 66 height 20
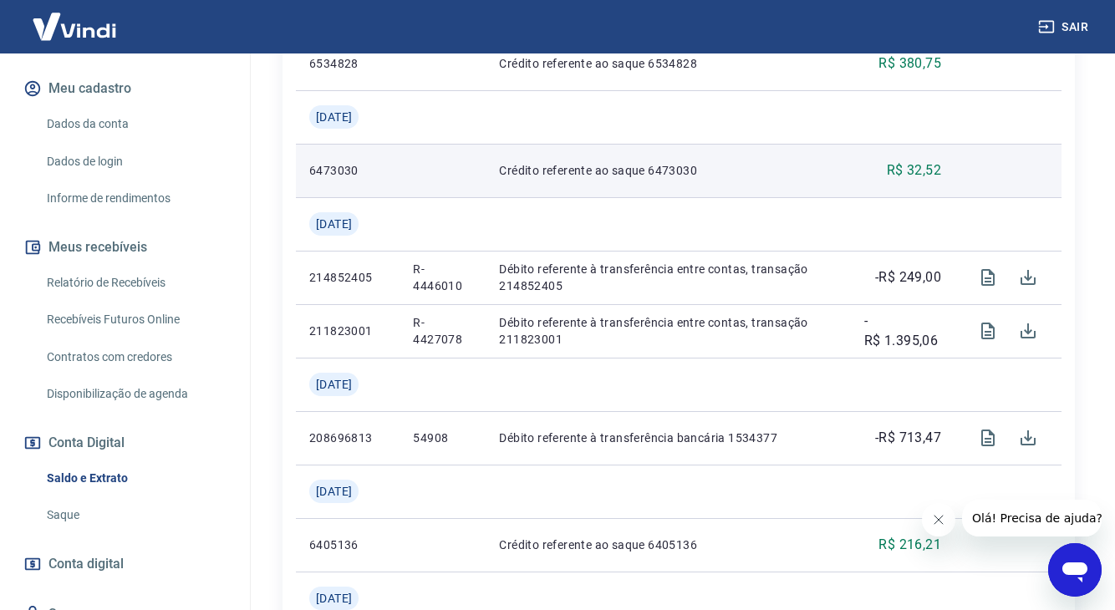
scroll to position [1198, 0]
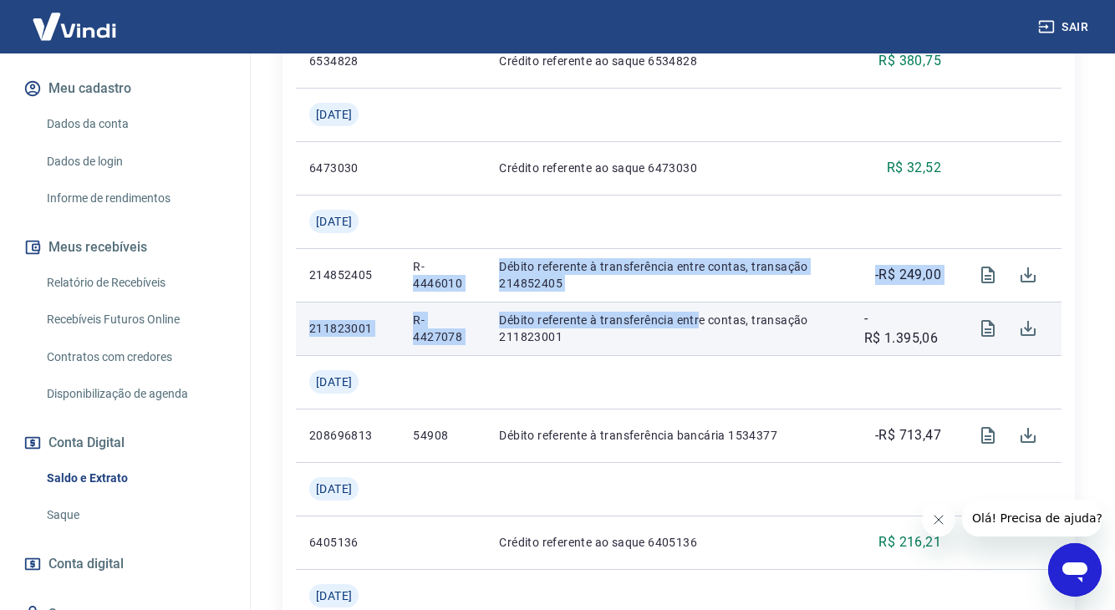
drag, startPoint x: 483, startPoint y: 272, endPoint x: 700, endPoint y: 314, distance: 221.4
click at [700, 314] on tbody "[DATE] 6753215 Crédito referente ao saque 6753215 R$ 1.216,16 [DATE] 221911163 …" at bounding box center [678, 355] width 765 height 2032
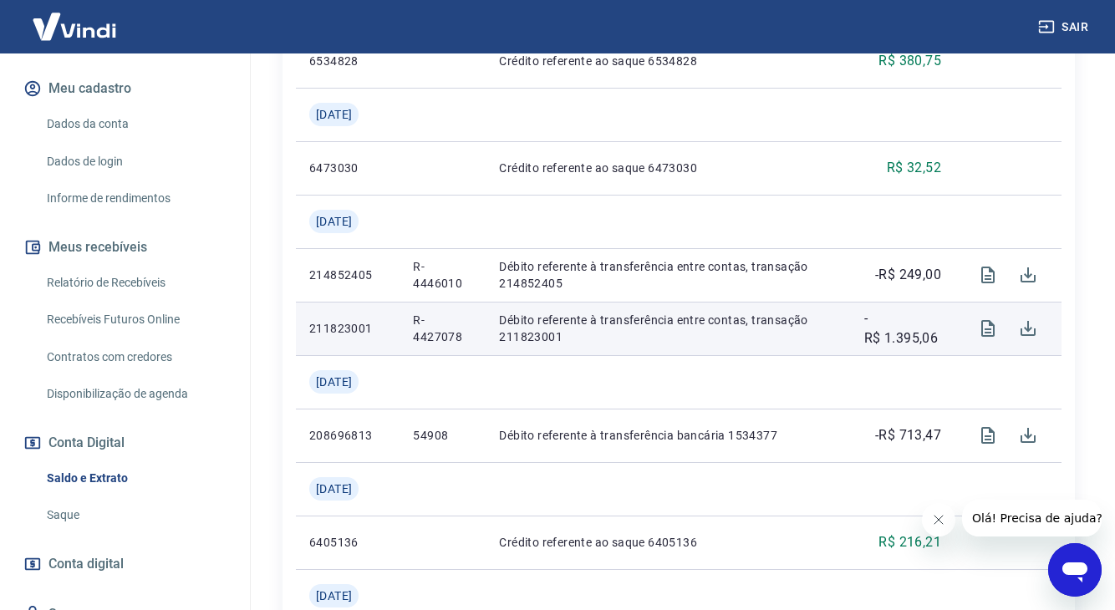
click at [594, 340] on p "Débito referente à transferência entre contas, transação 211823001" at bounding box center [668, 328] width 338 height 33
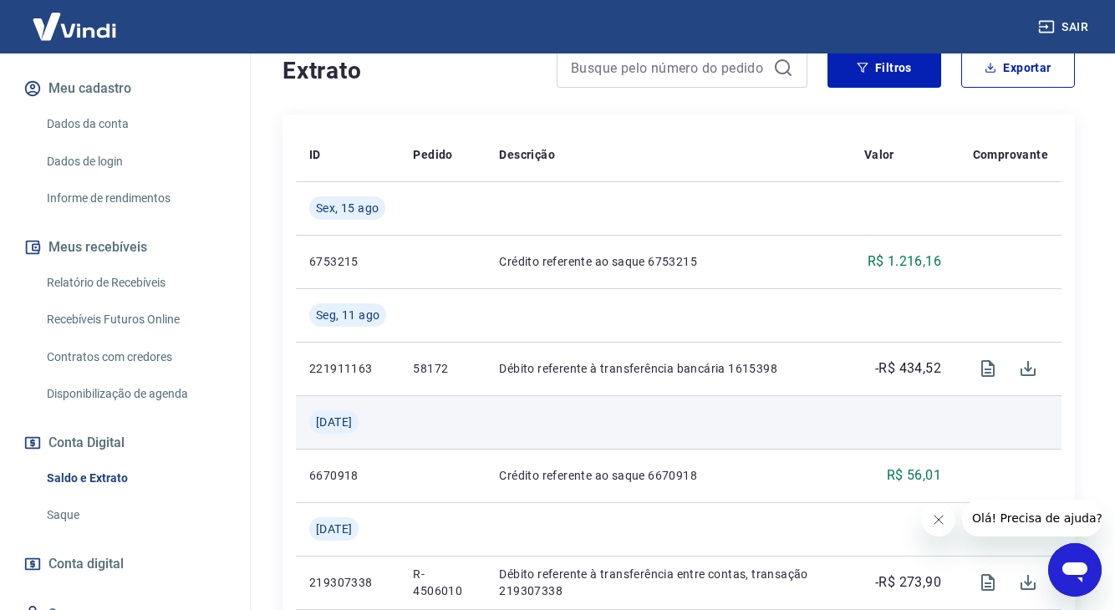
scroll to position [365, 0]
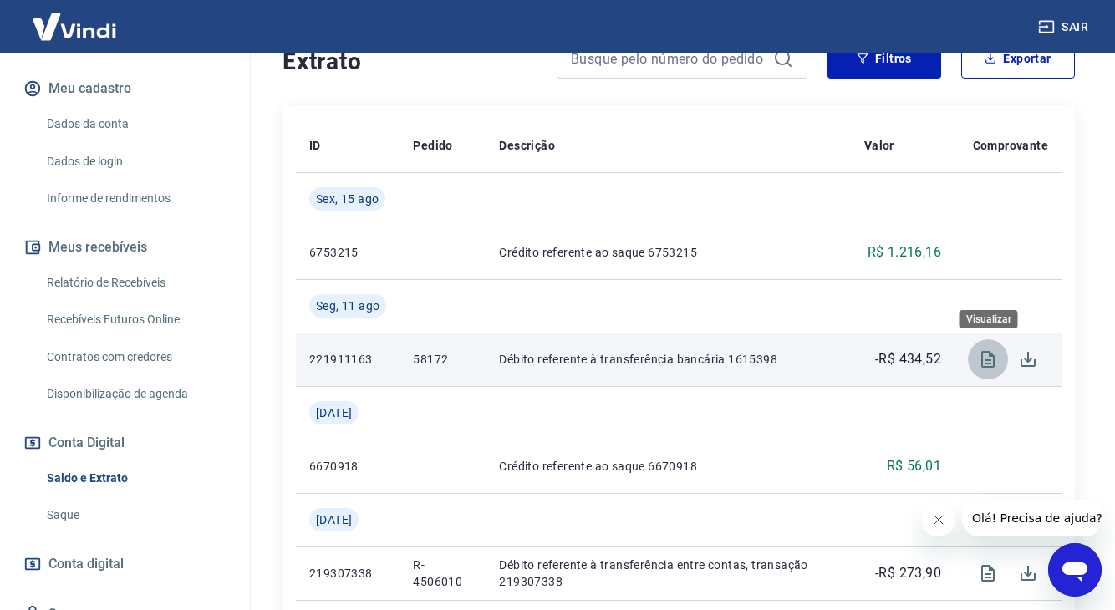
click at [992, 359] on icon "Visualizar" at bounding box center [988, 359] width 20 height 20
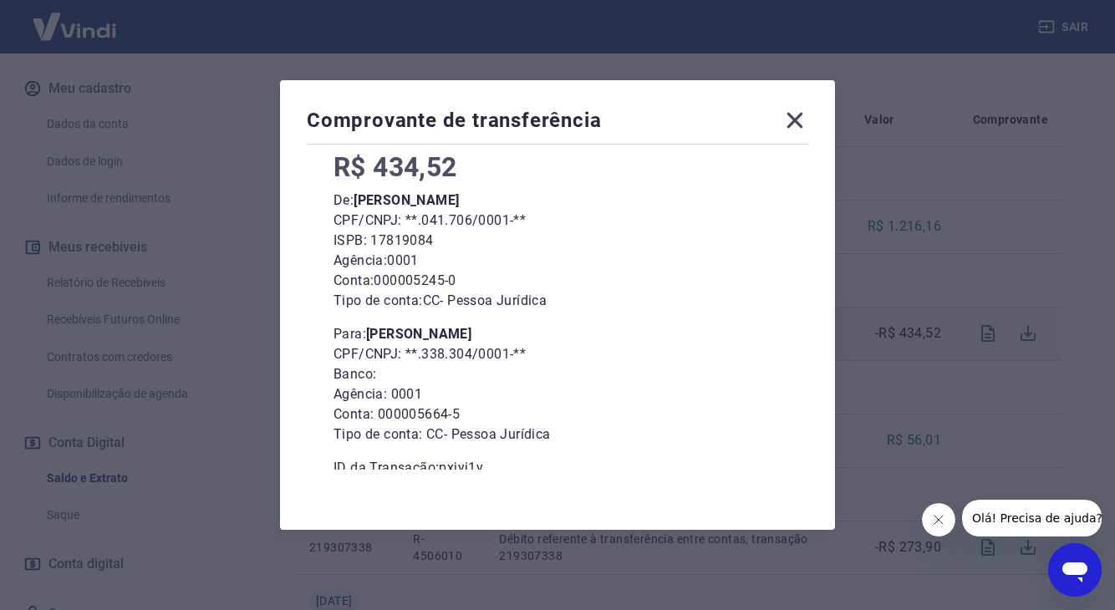
scroll to position [125, 0]
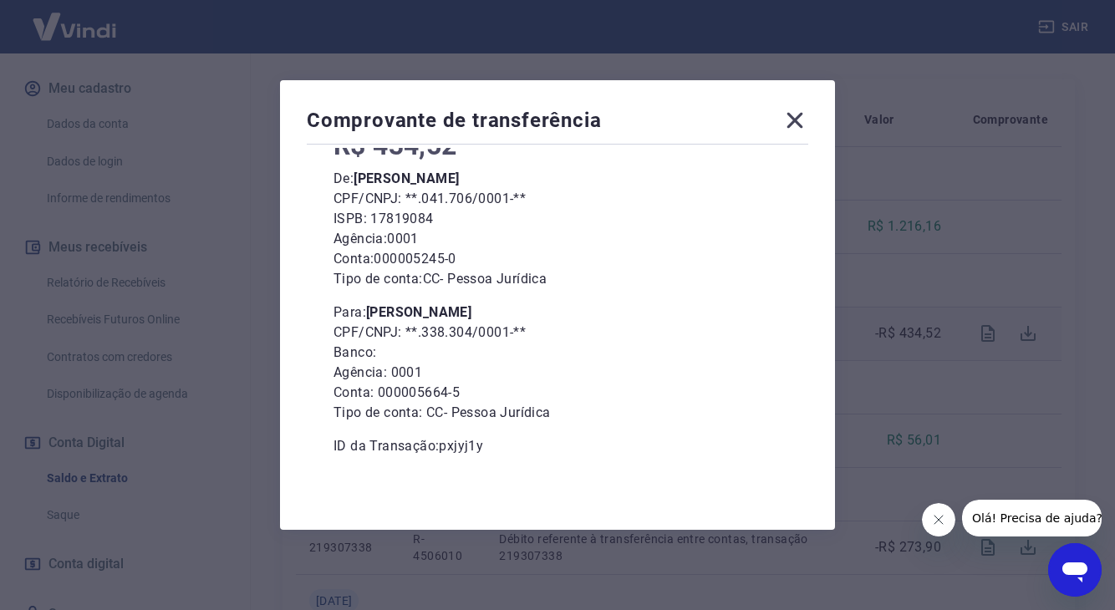
click at [788, 122] on icon at bounding box center [794, 120] width 27 height 27
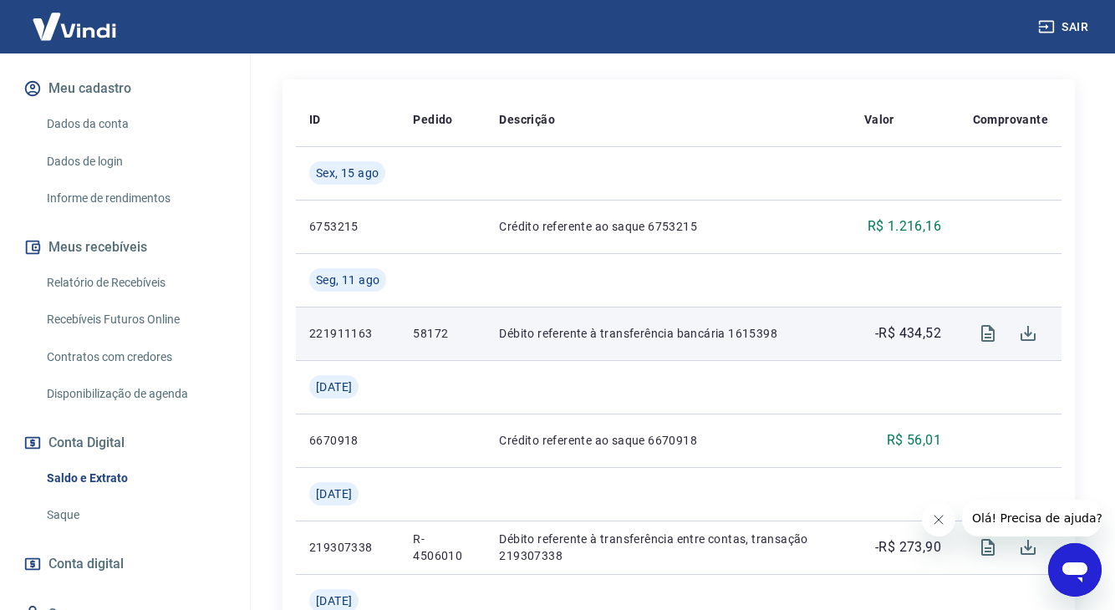
click at [525, 331] on p "Débito referente à transferência bancária 1615398" at bounding box center [668, 333] width 338 height 17
copy p "Débito referente à transferência bancária 1615398"
click at [474, 334] on td "58172" at bounding box center [442, 333] width 86 height 53
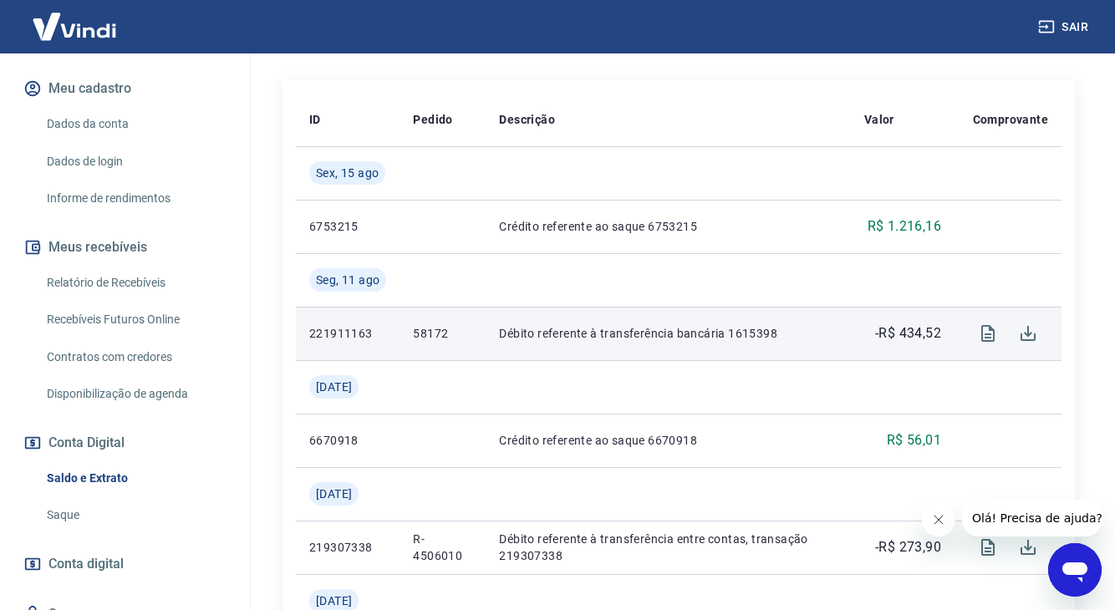
click at [439, 335] on p "58172" at bounding box center [442, 333] width 59 height 17
click at [432, 333] on p "58172" at bounding box center [442, 333] width 59 height 17
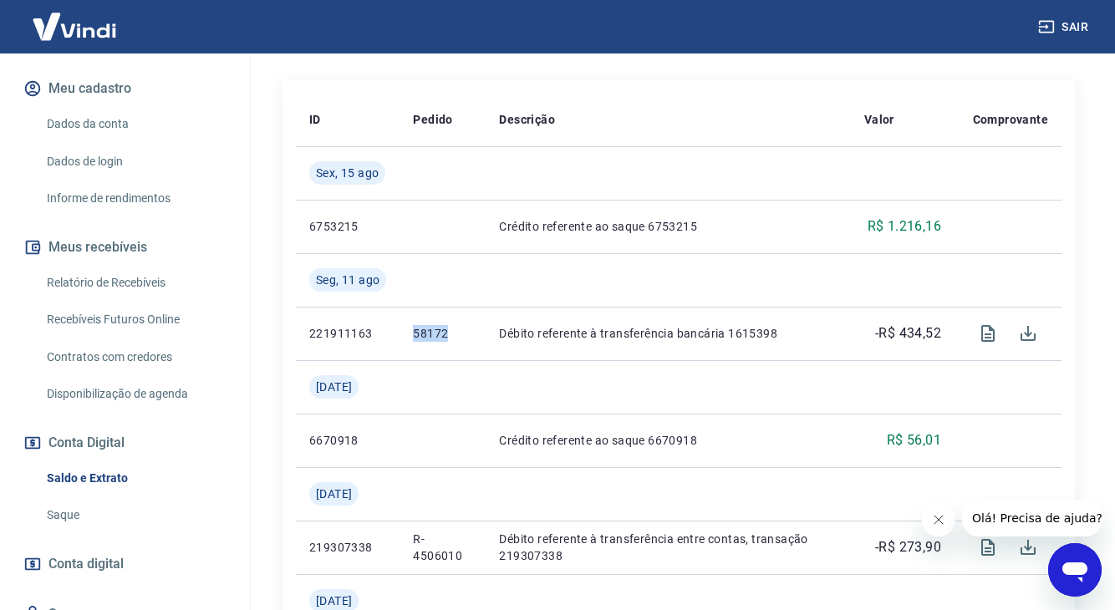
copy p "58172"
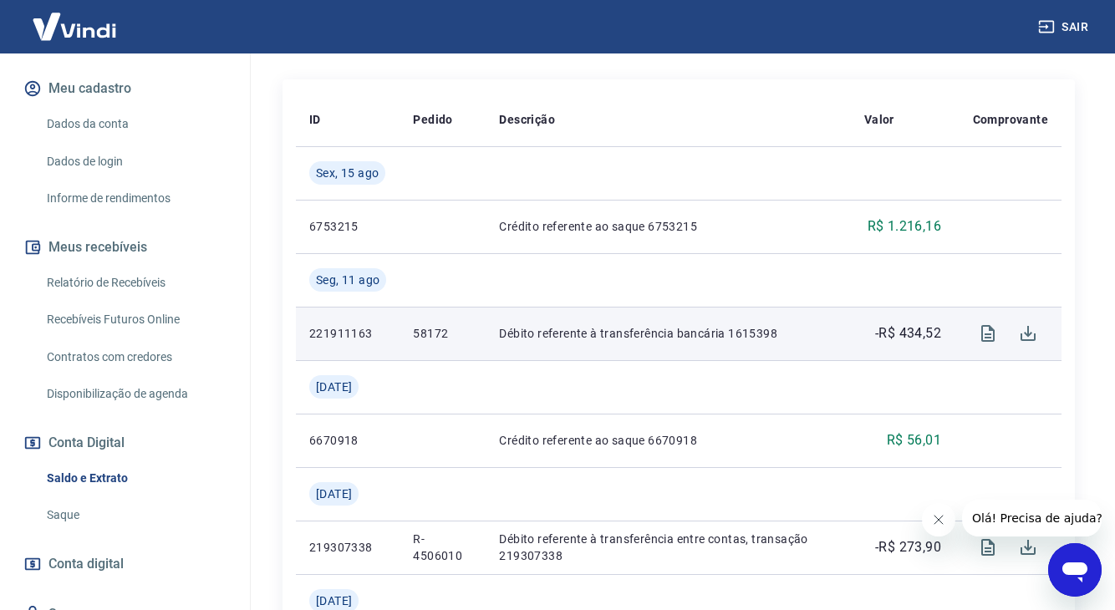
click at [671, 338] on p "Débito referente à transferência bancária 1615398" at bounding box center [668, 333] width 338 height 17
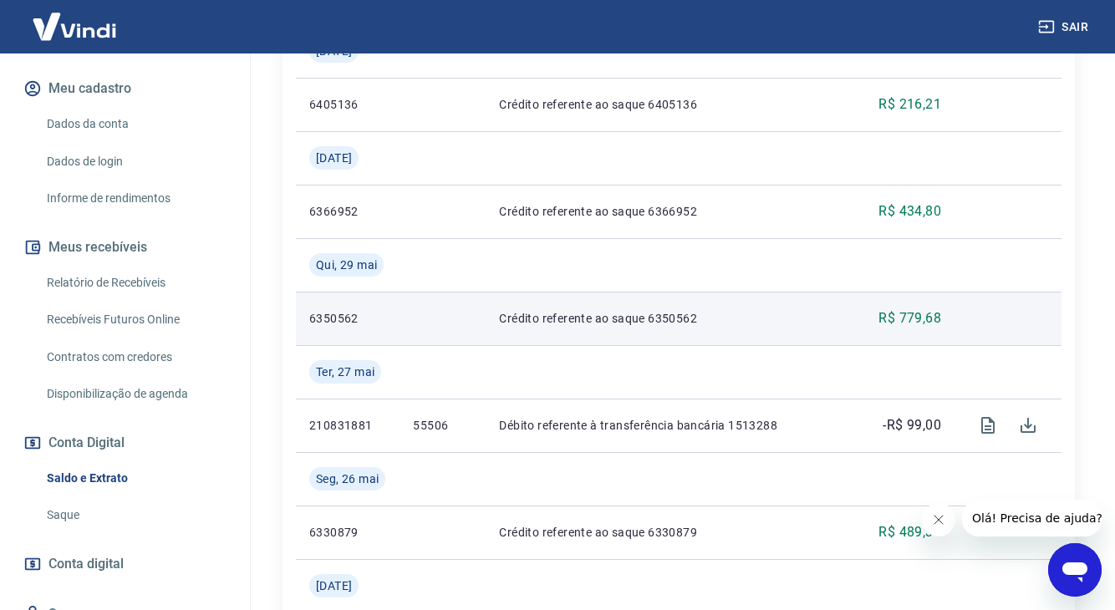
scroll to position [1638, 0]
